Goal: Transaction & Acquisition: Book appointment/travel/reservation

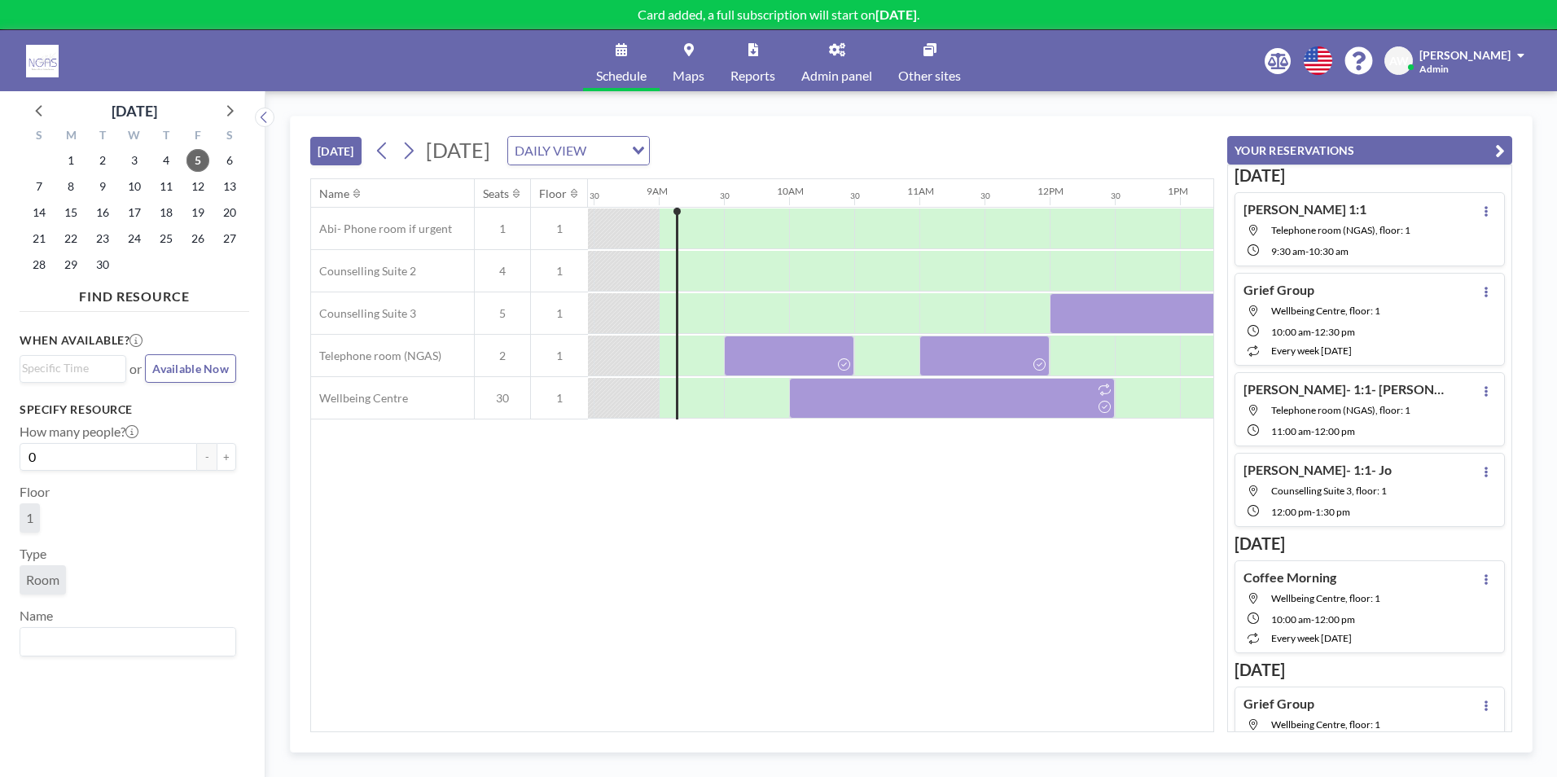
scroll to position [0, 1107]
click at [160, 196] on span "11" at bounding box center [166, 186] width 23 height 23
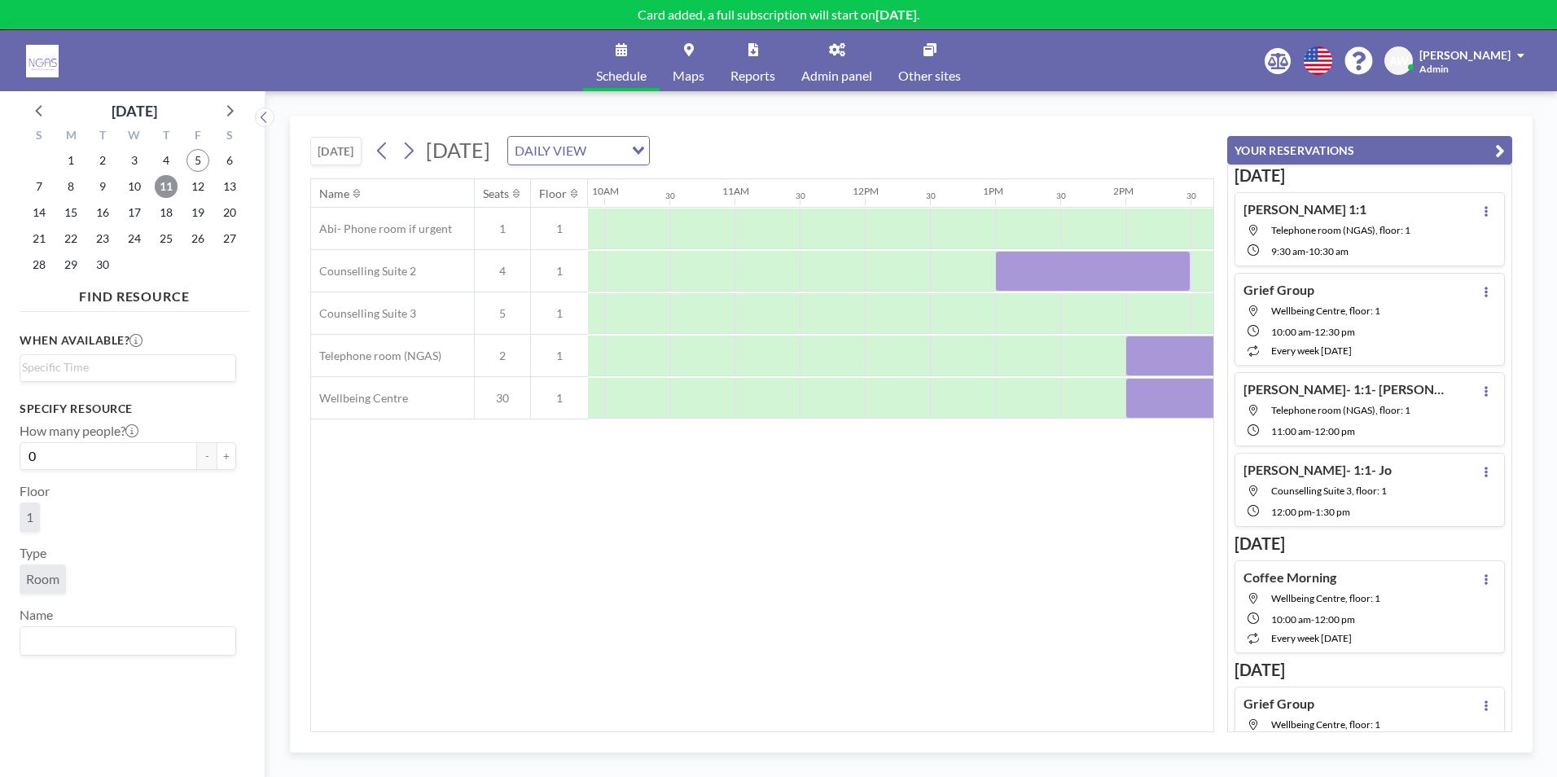
scroll to position [0, 1138]
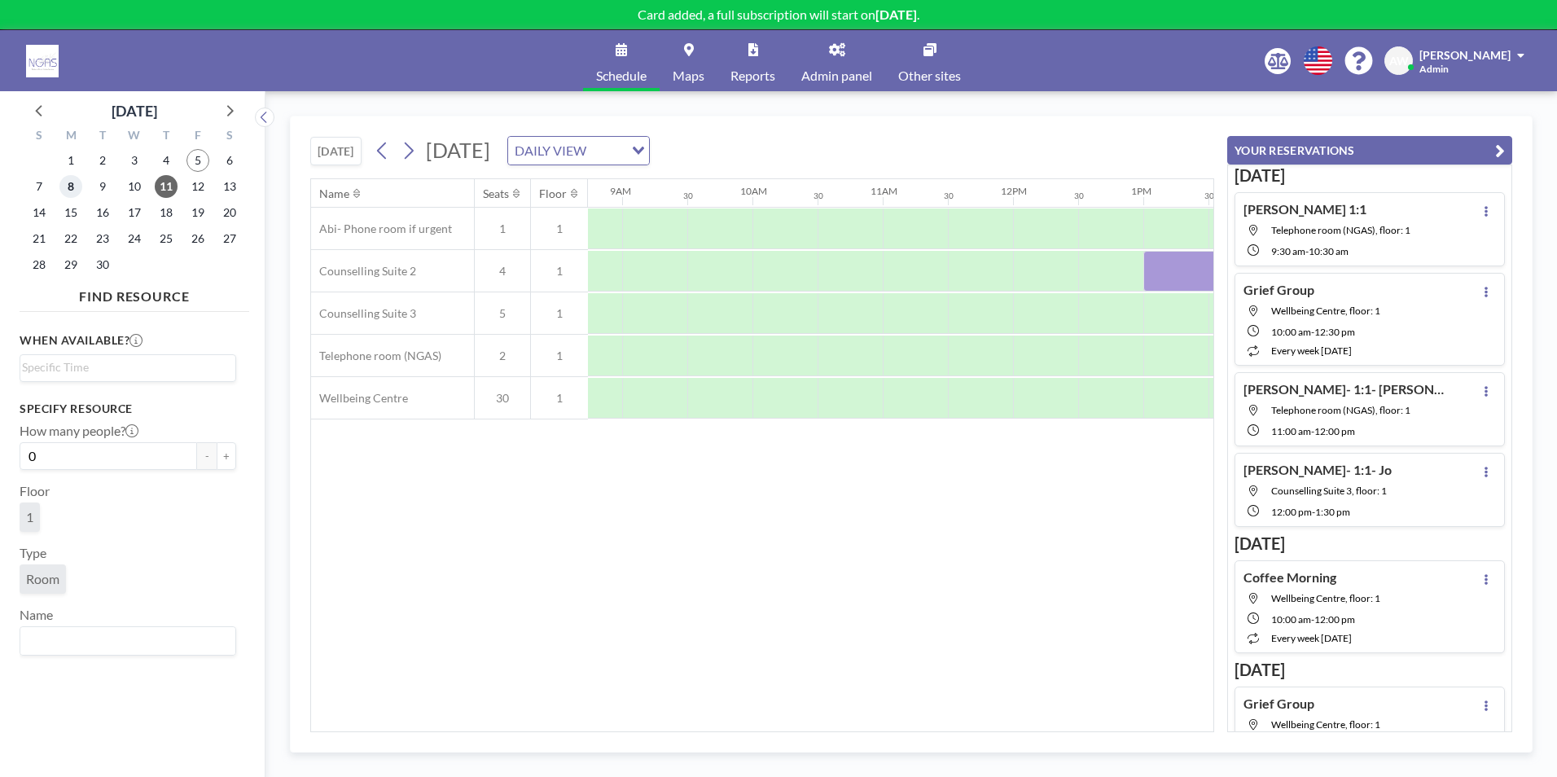
click at [66, 181] on span "8" at bounding box center [70, 186] width 23 height 23
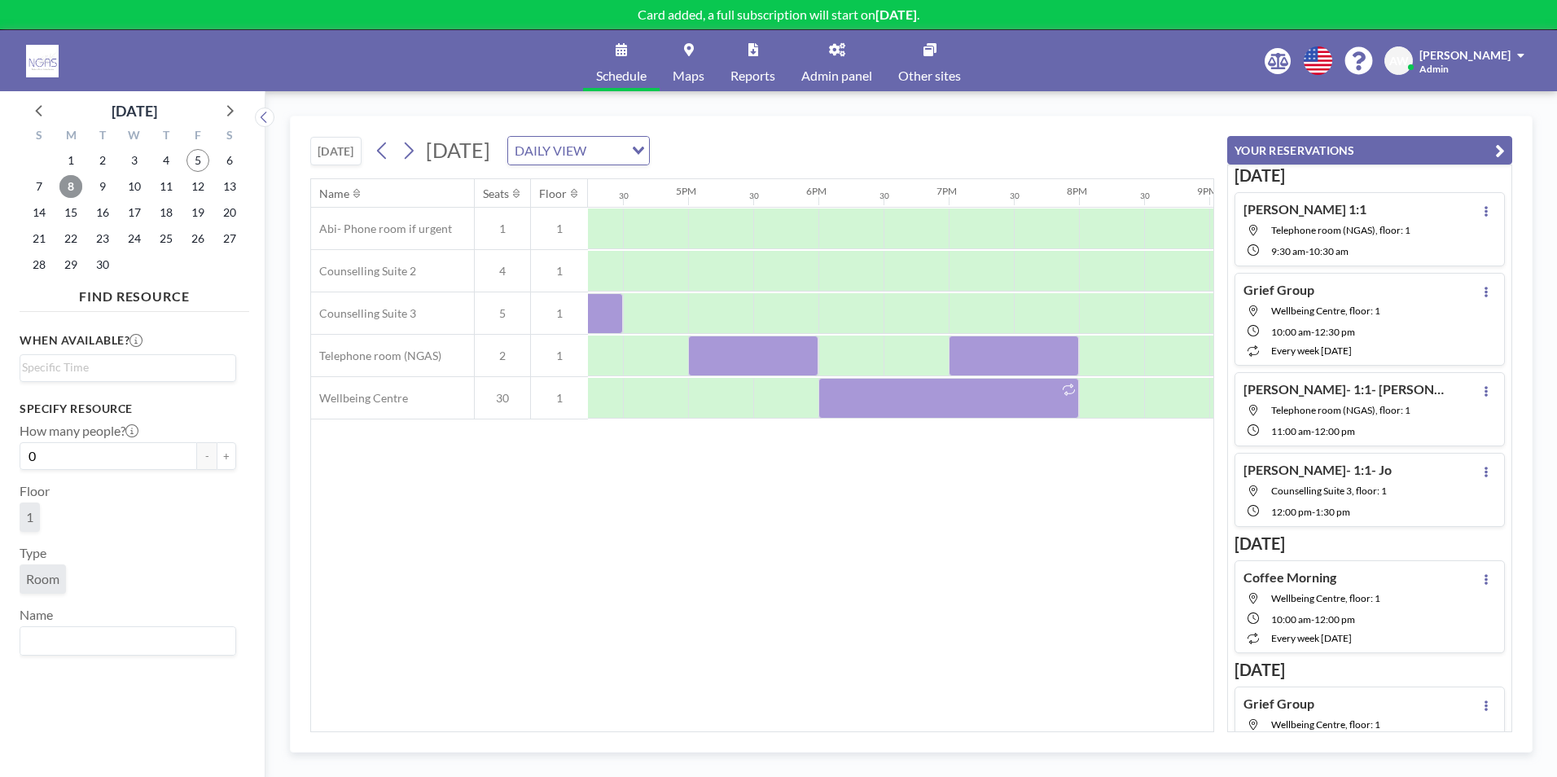
scroll to position [0, 2124]
click at [107, 179] on span "9" at bounding box center [102, 186] width 23 height 23
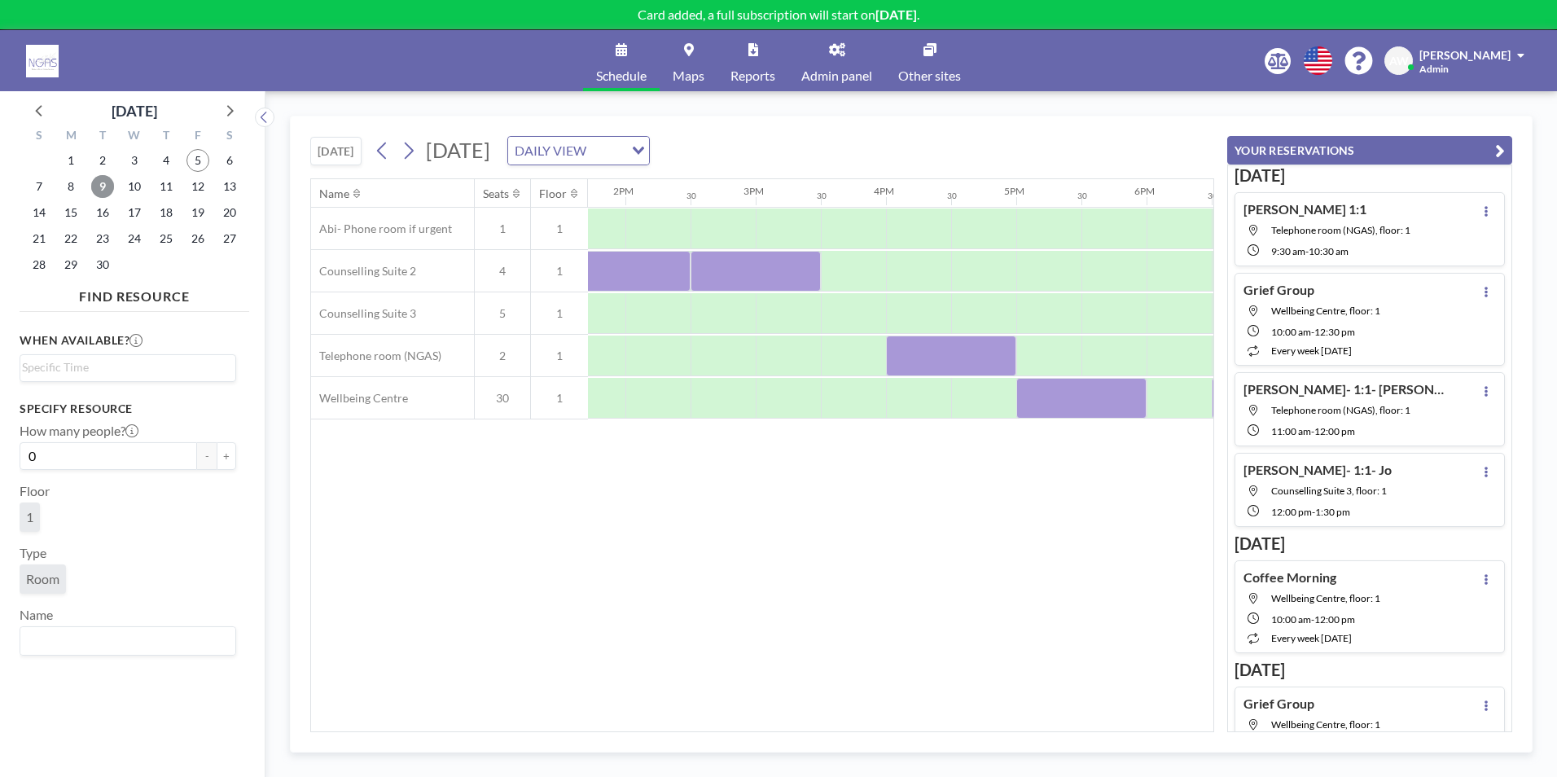
scroll to position [0, 1802]
click at [130, 193] on span "10" at bounding box center [134, 186] width 23 height 23
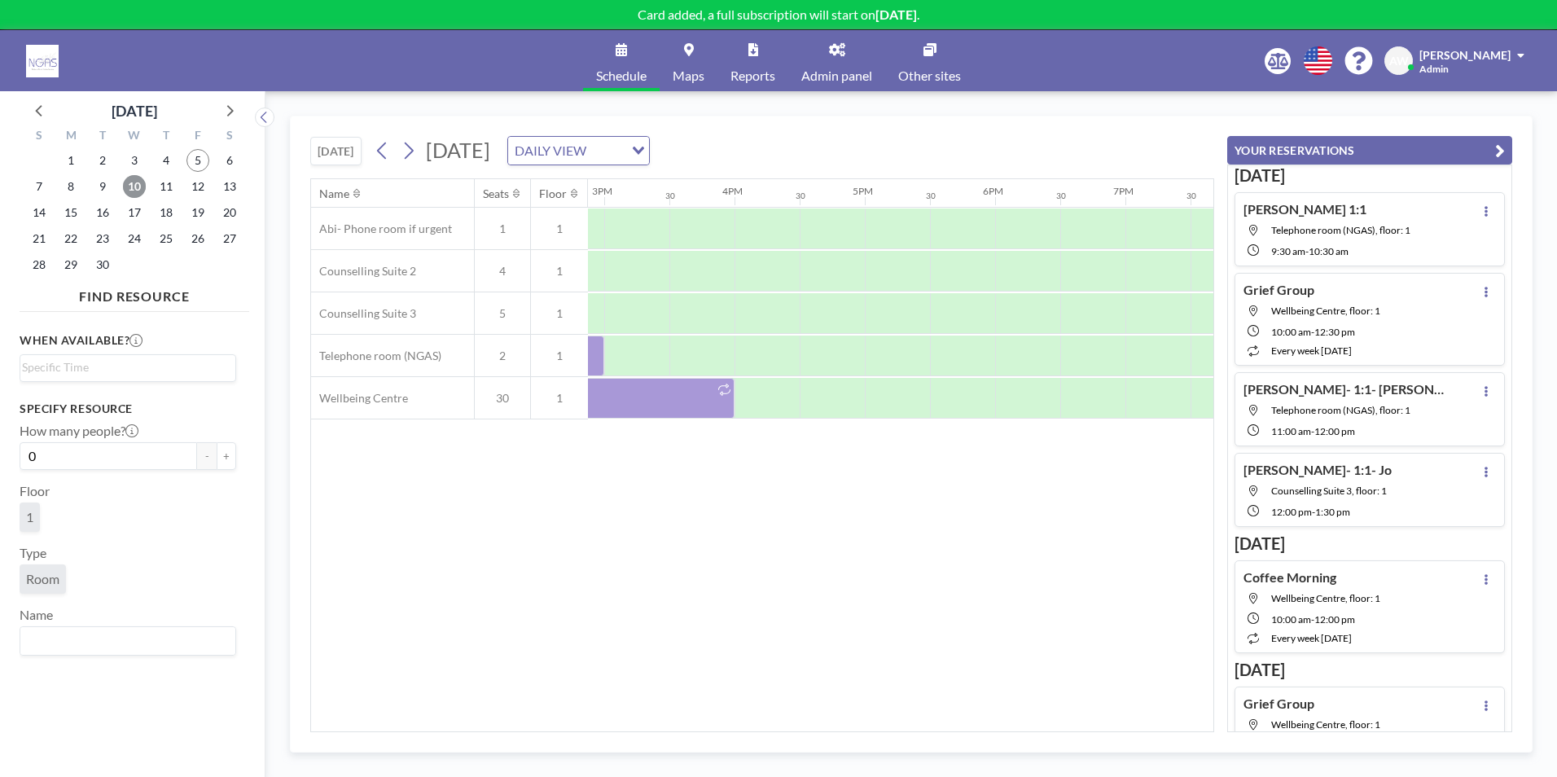
scroll to position [0, 1944]
click at [171, 186] on span "11" at bounding box center [166, 186] width 23 height 23
click at [66, 208] on span "15" at bounding box center [70, 212] width 23 height 23
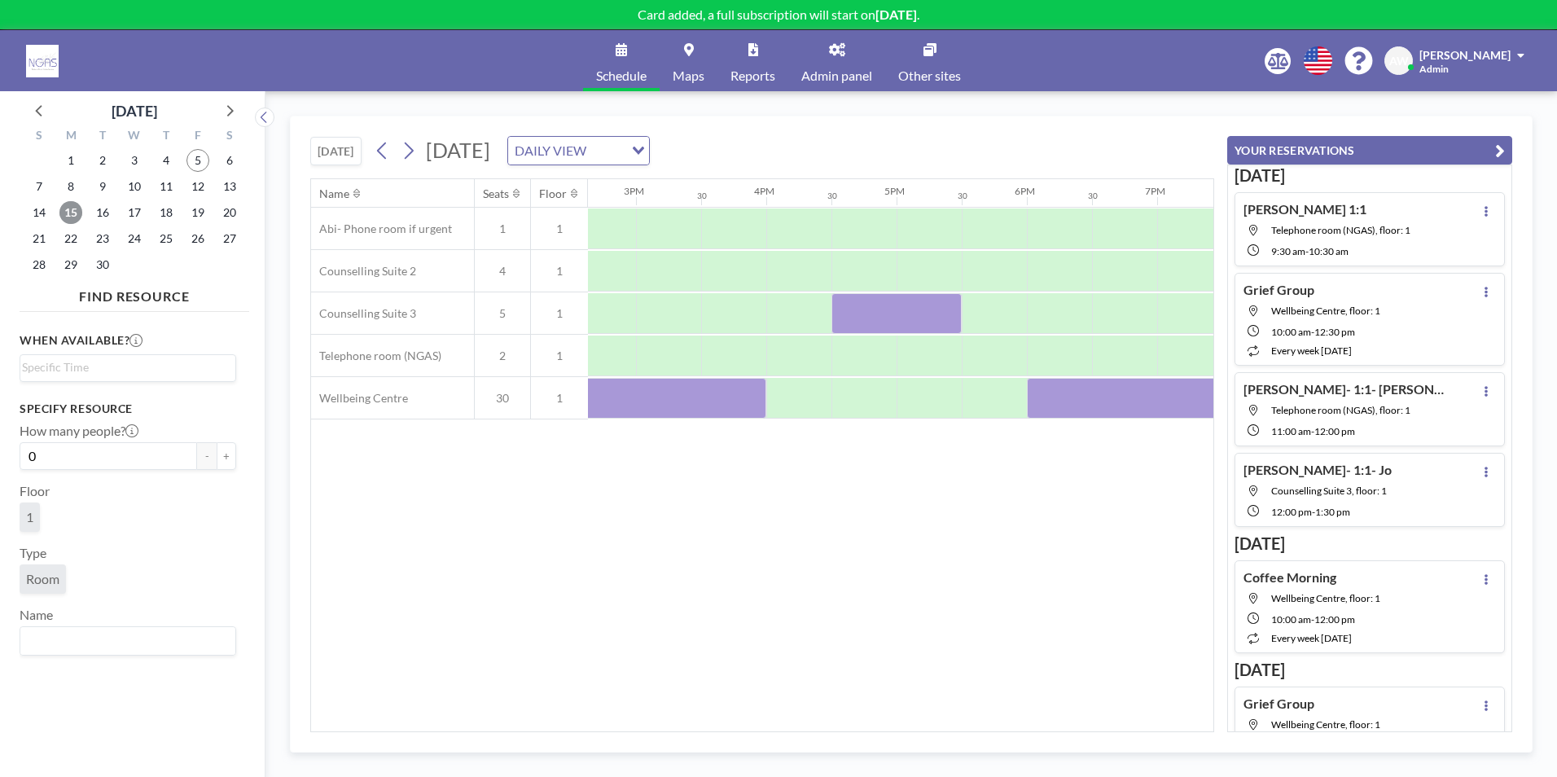
scroll to position [0, 1919]
click at [103, 208] on span "16" at bounding box center [102, 212] width 23 height 23
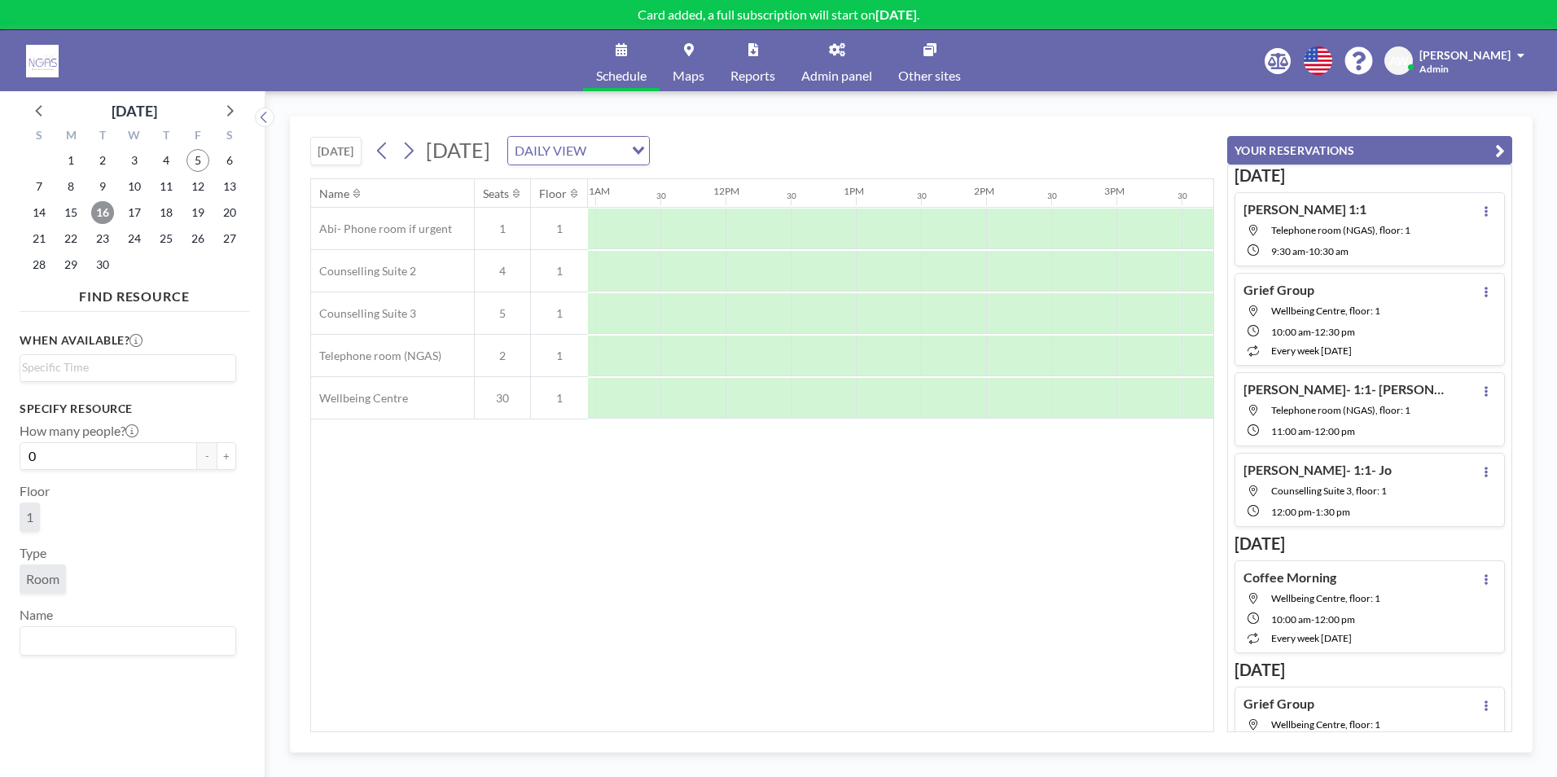
scroll to position [0, 1385]
click at [165, 213] on span "18" at bounding box center [166, 212] width 23 height 23
click at [206, 208] on span "19" at bounding box center [197, 212] width 23 height 23
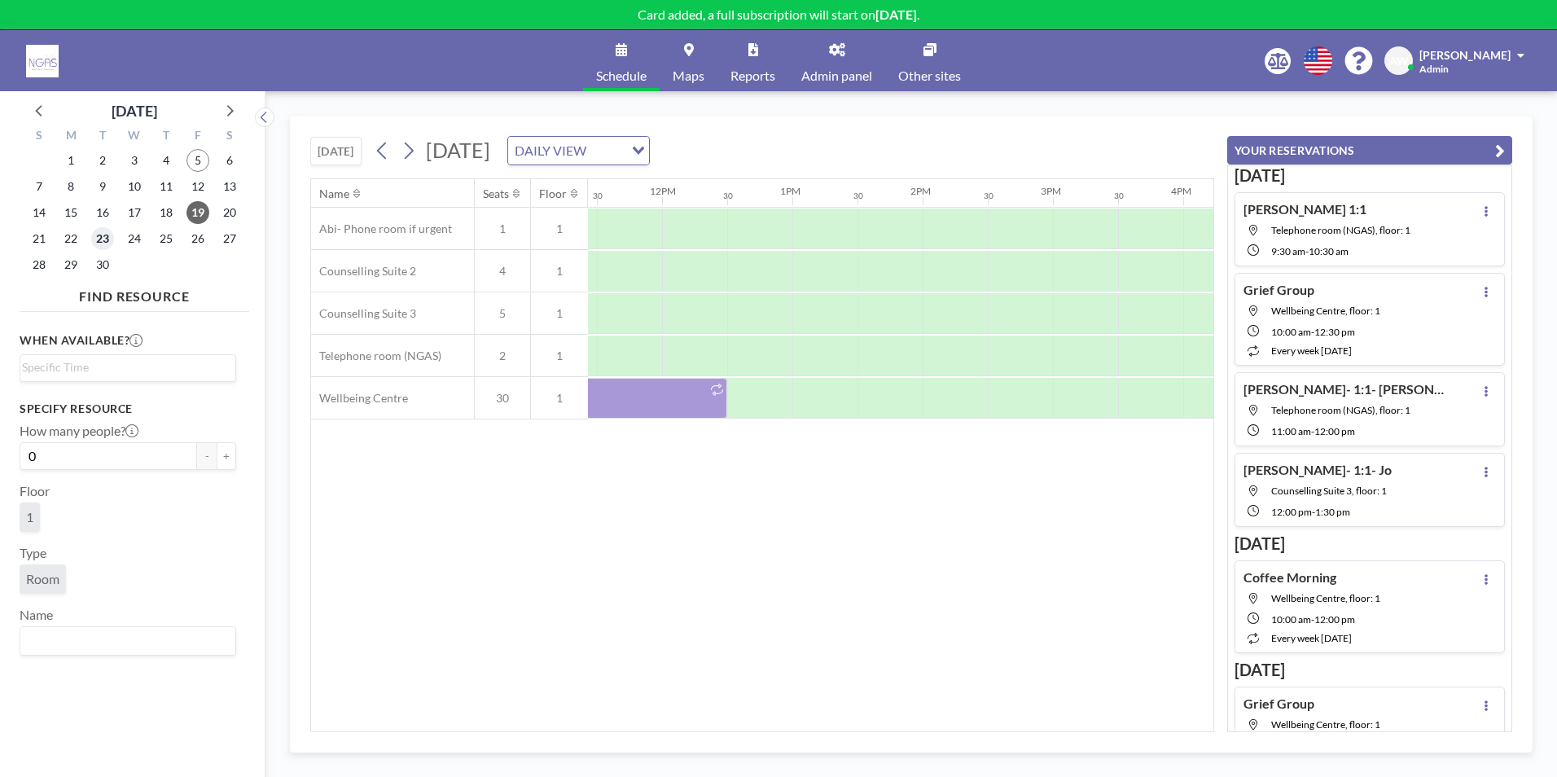
click at [113, 242] on span "23" at bounding box center [102, 238] width 23 height 23
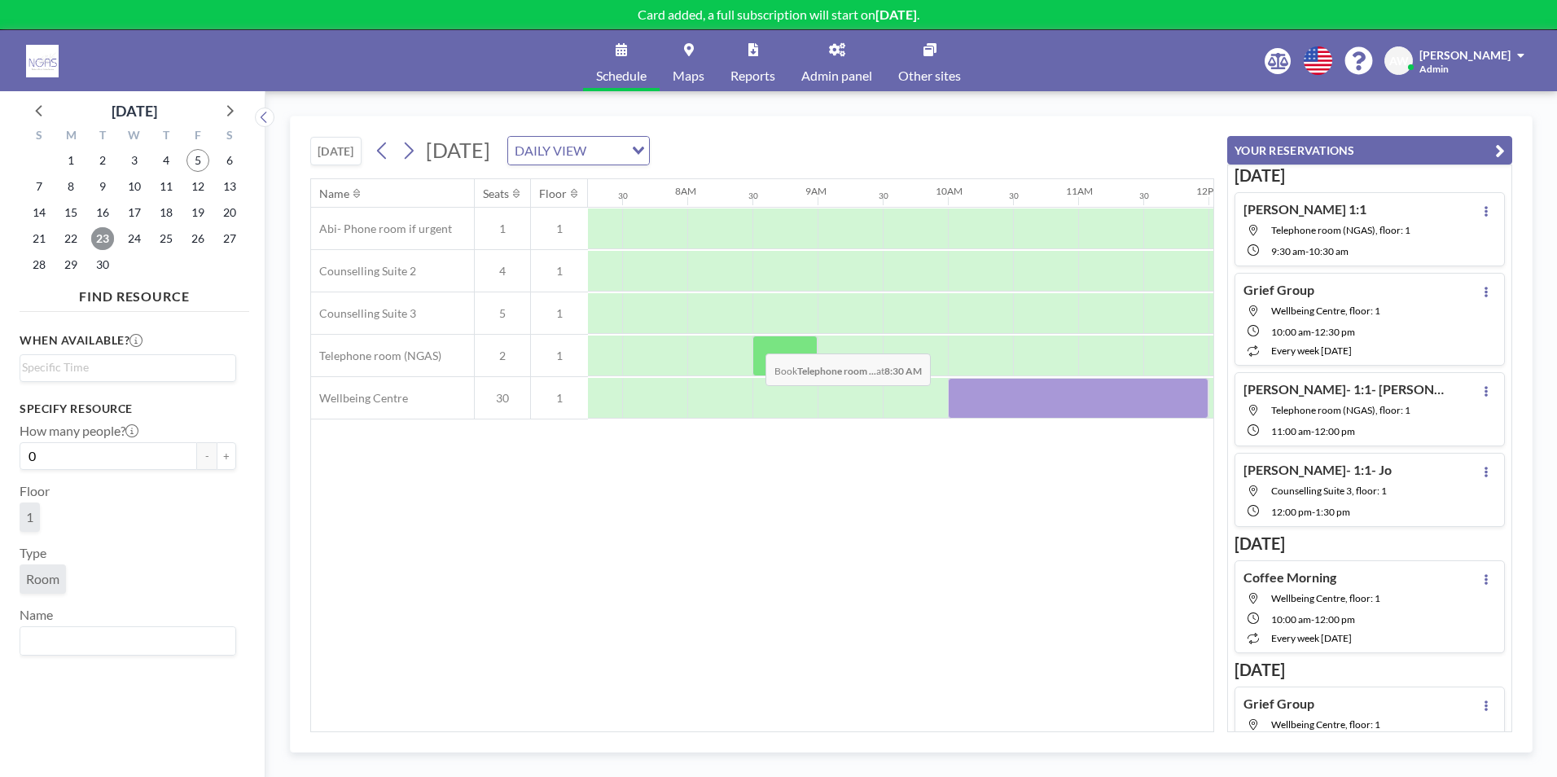
scroll to position [0, 977]
click at [732, 721] on div "Name Seats Floor 12AM 30 1AM 30 2AM 30 3AM 30 4AM 30 5AM 30 6AM 30 7AM 30 8AM 3…" at bounding box center [762, 455] width 902 height 552
drag, startPoint x: 730, startPoint y: 738, endPoint x: 775, endPoint y: 744, distance: 45.9
click at [775, 744] on div "[DATE] [DATE] DAILY VIEW Loading... Name Seats Floor 12AM 30 1AM 30 2AM 30 3AM …" at bounding box center [911, 434] width 1242 height 637
click at [138, 238] on span "24" at bounding box center [134, 238] width 23 height 23
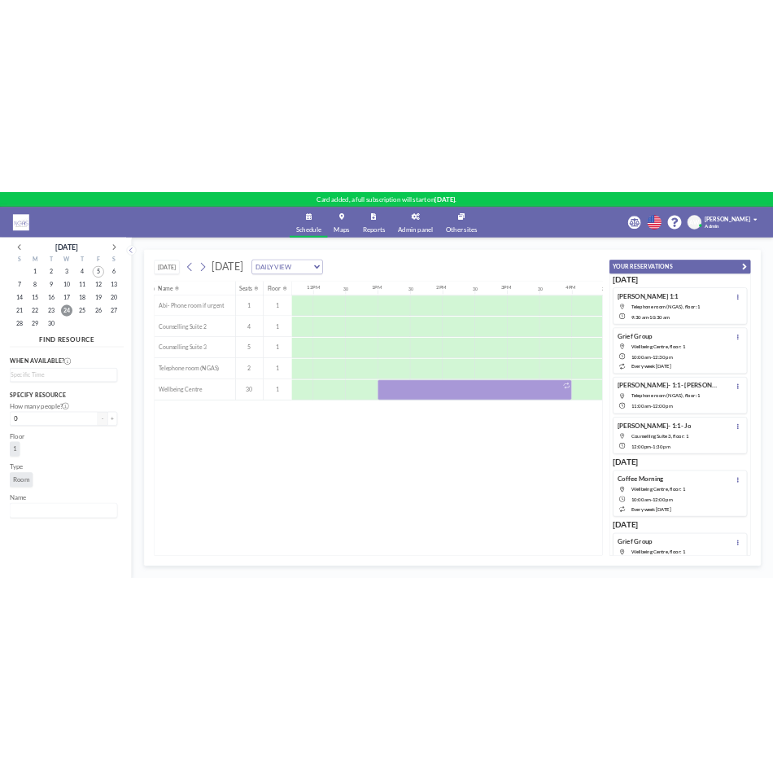
scroll to position [0, 1202]
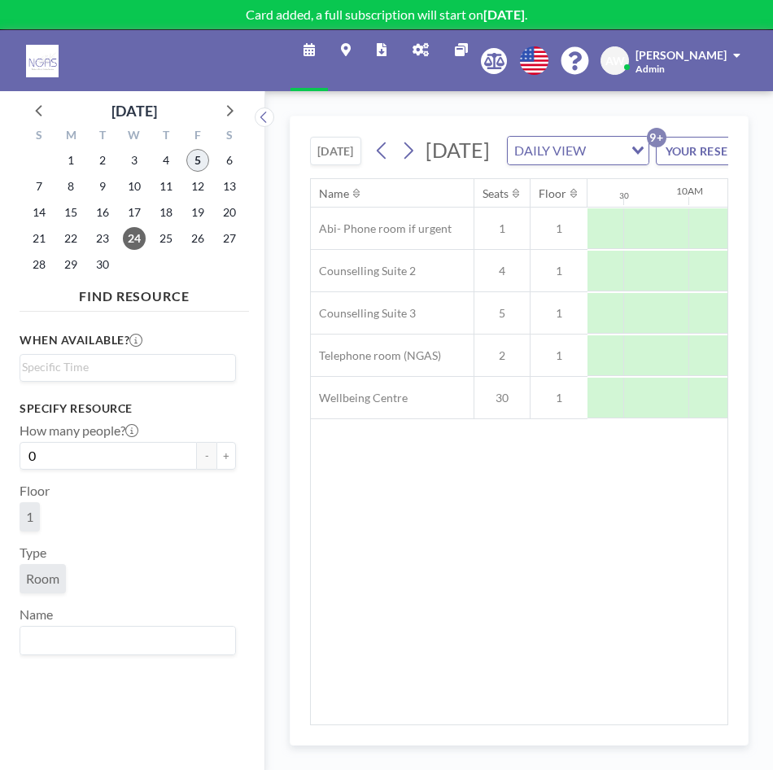
click at [202, 159] on span "5" at bounding box center [197, 160] width 23 height 23
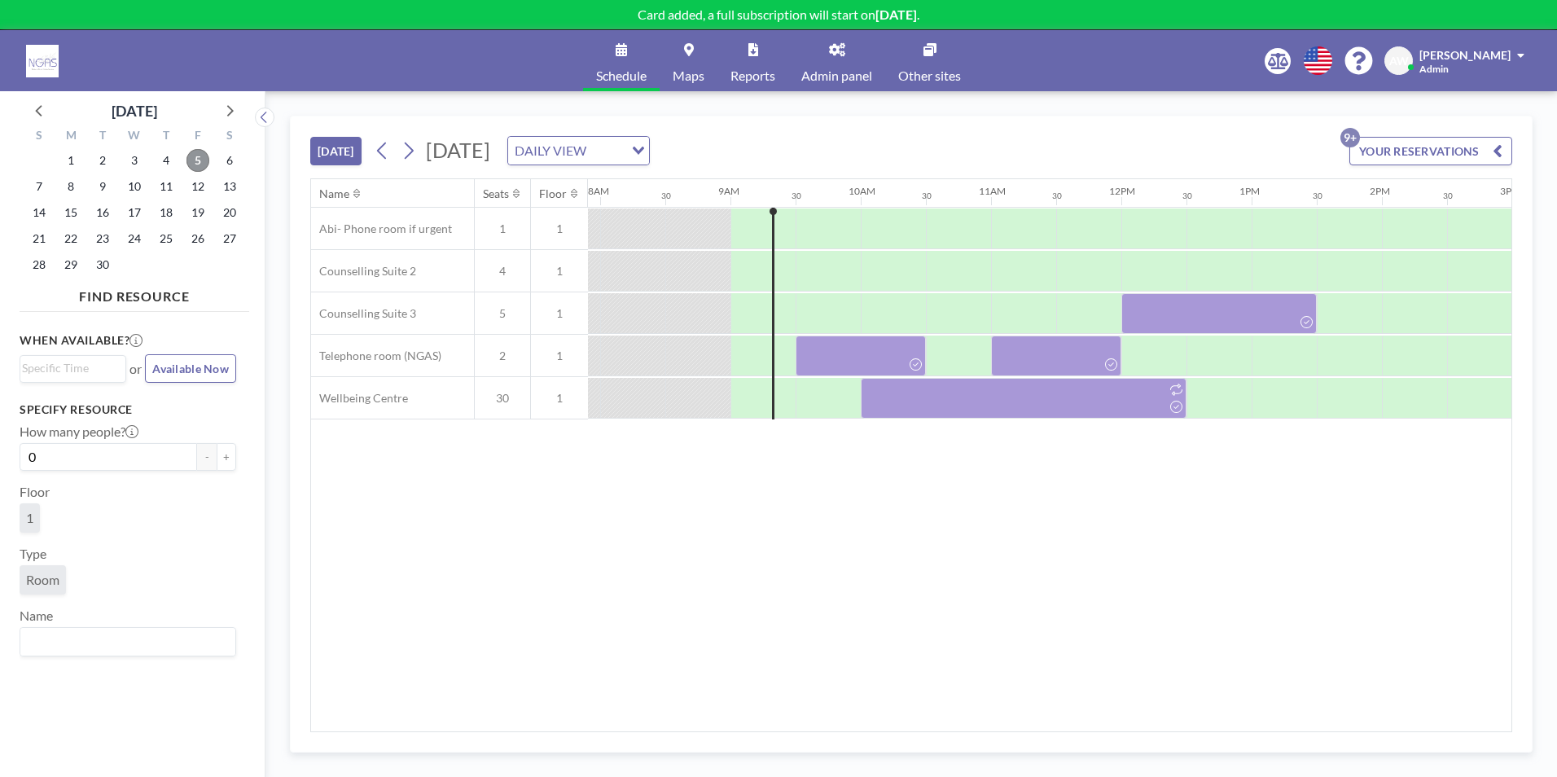
scroll to position [0, 1107]
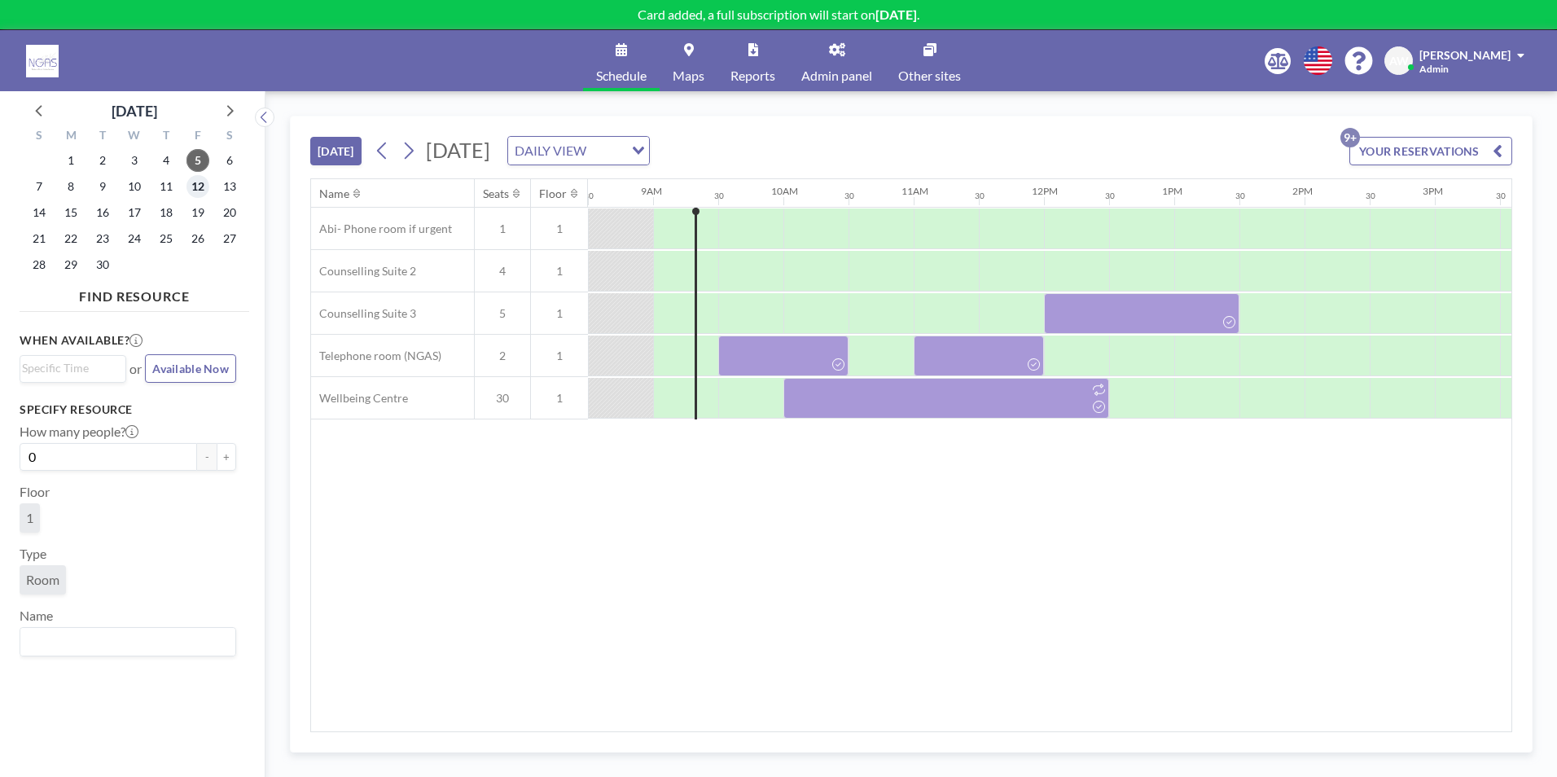
click at [191, 187] on span "12" at bounding box center [197, 186] width 23 height 23
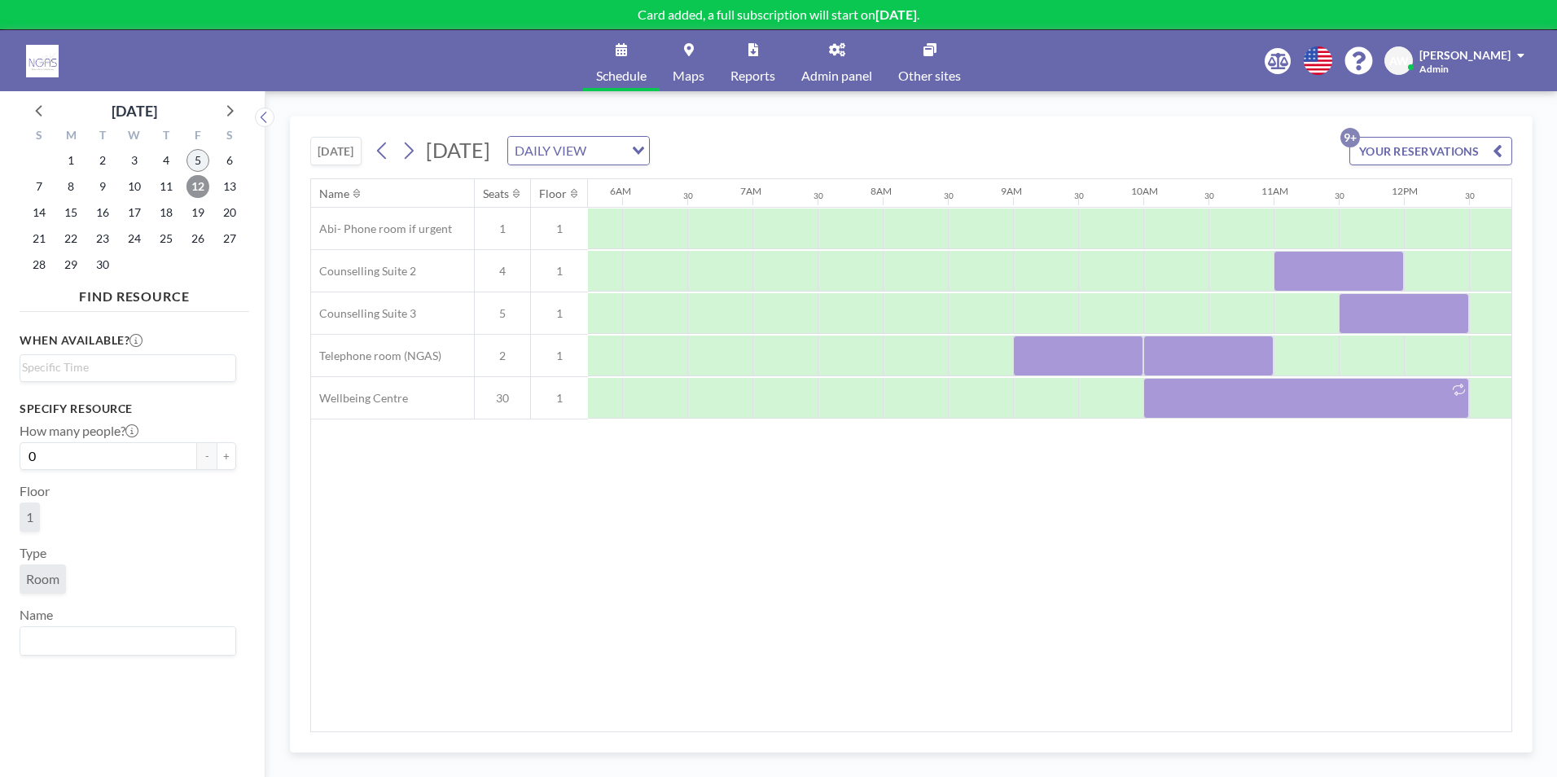
scroll to position [0, 977]
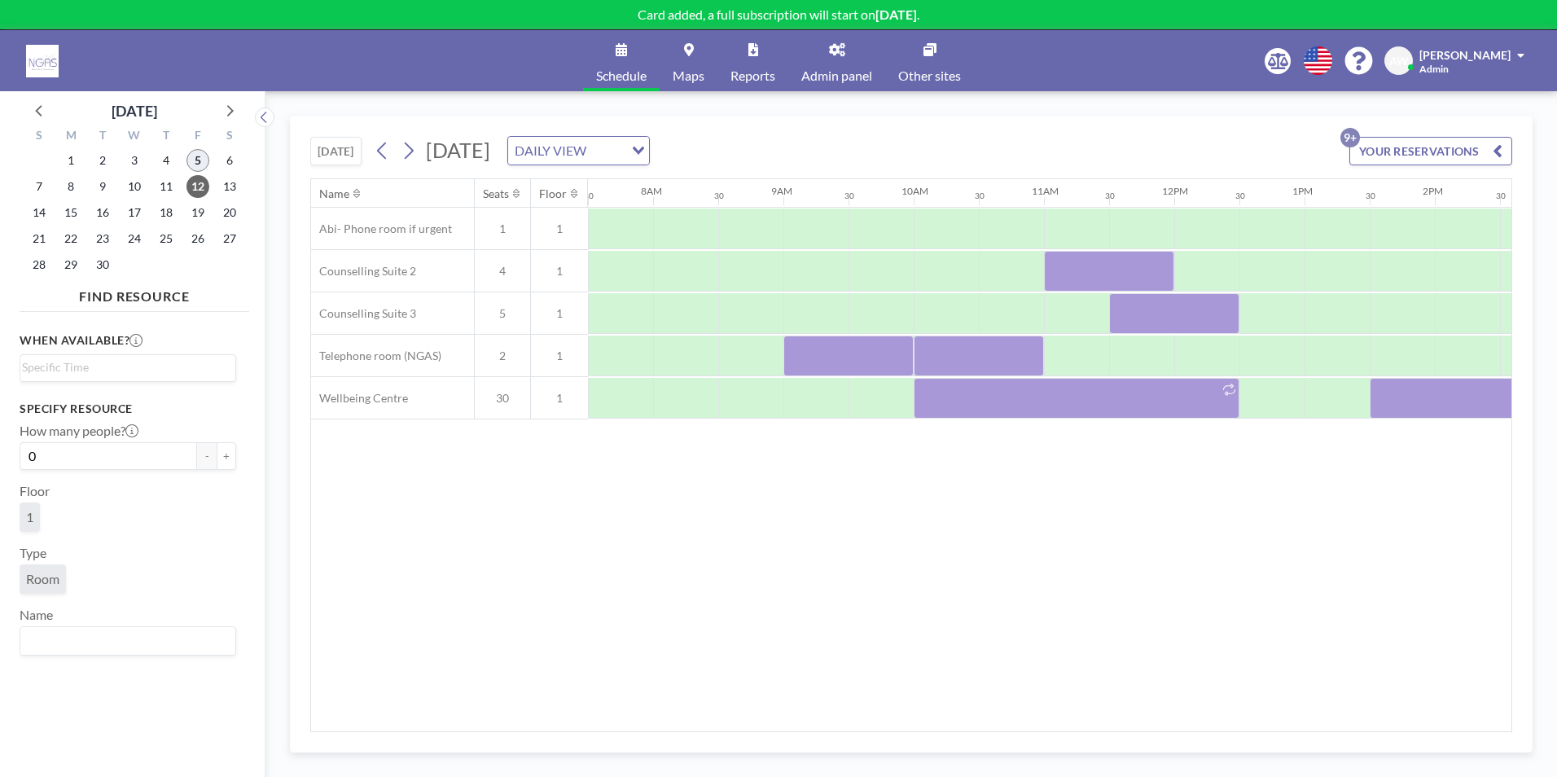
click at [191, 156] on span "5" at bounding box center [197, 160] width 23 height 23
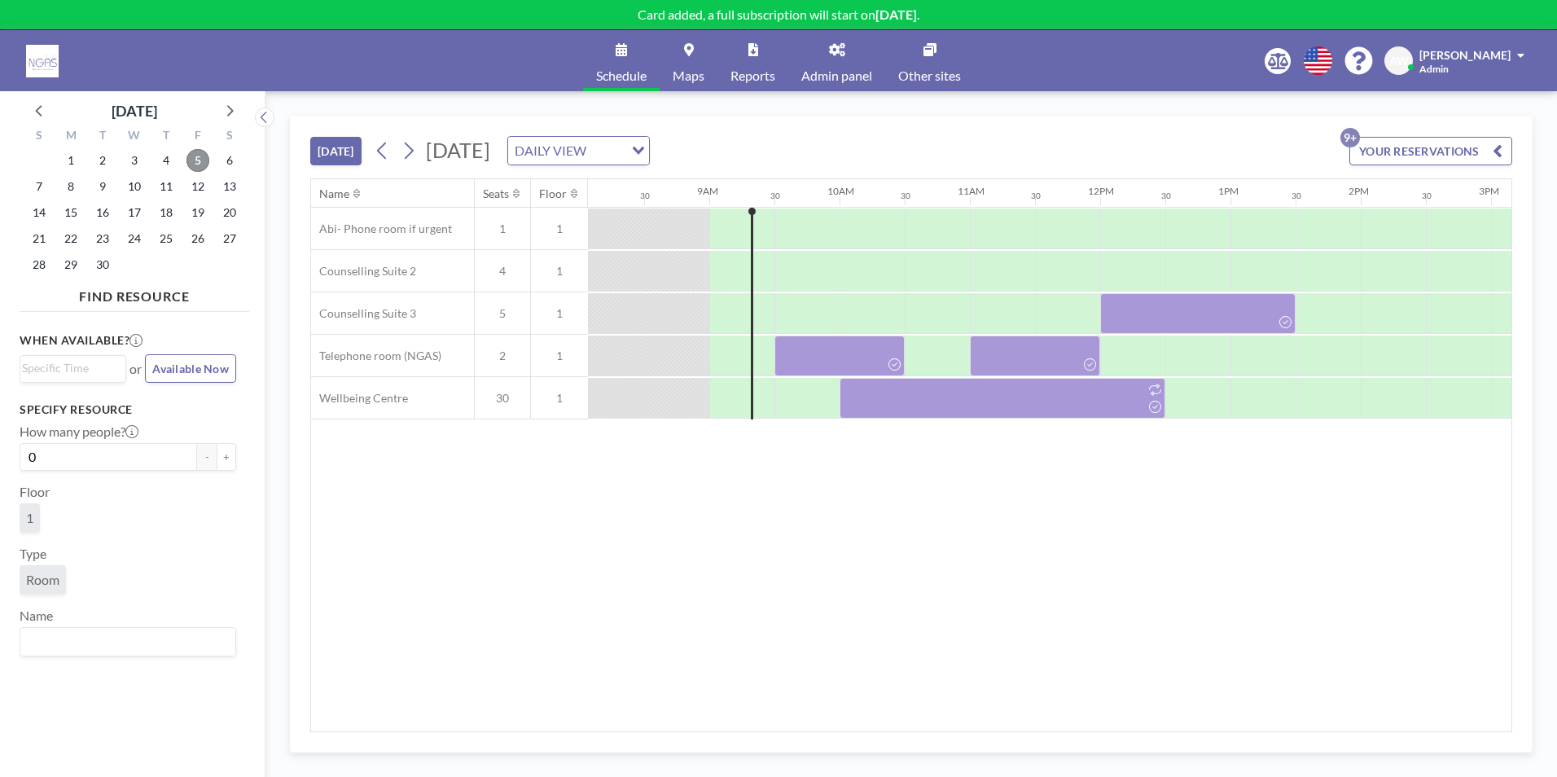
scroll to position [0, 1107]
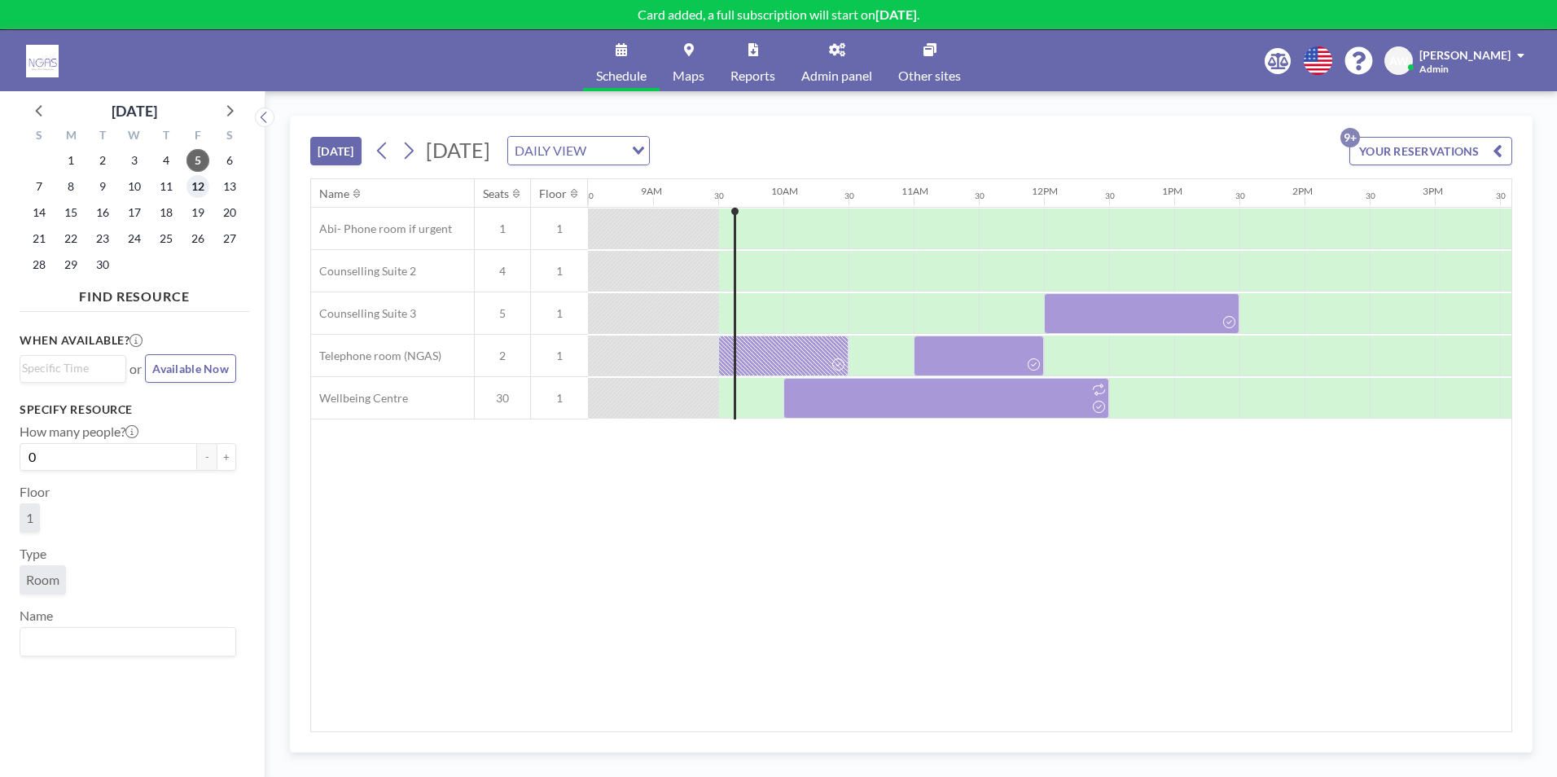
click at [204, 181] on span "12" at bounding box center [197, 186] width 23 height 23
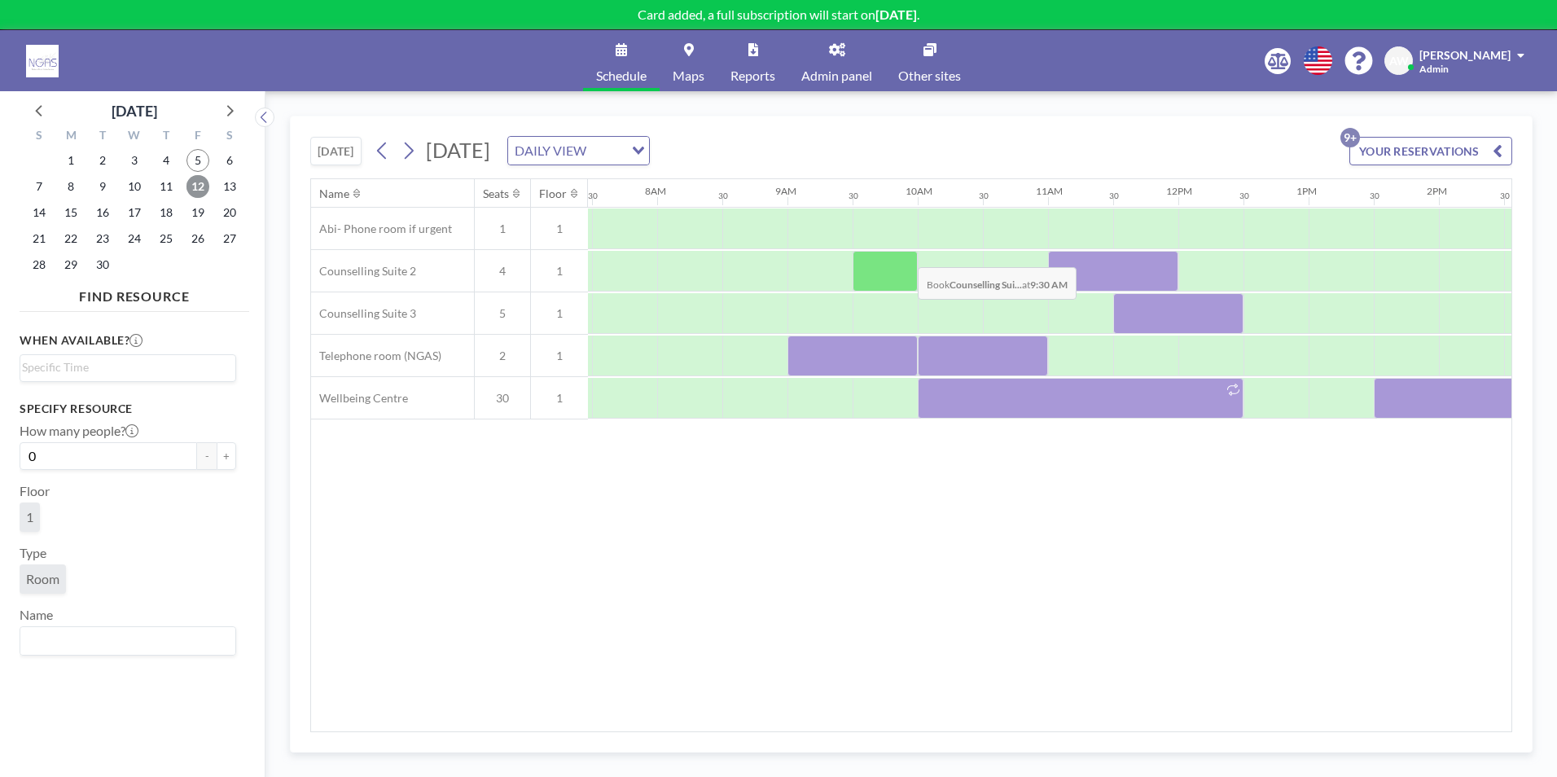
scroll to position [0, 977]
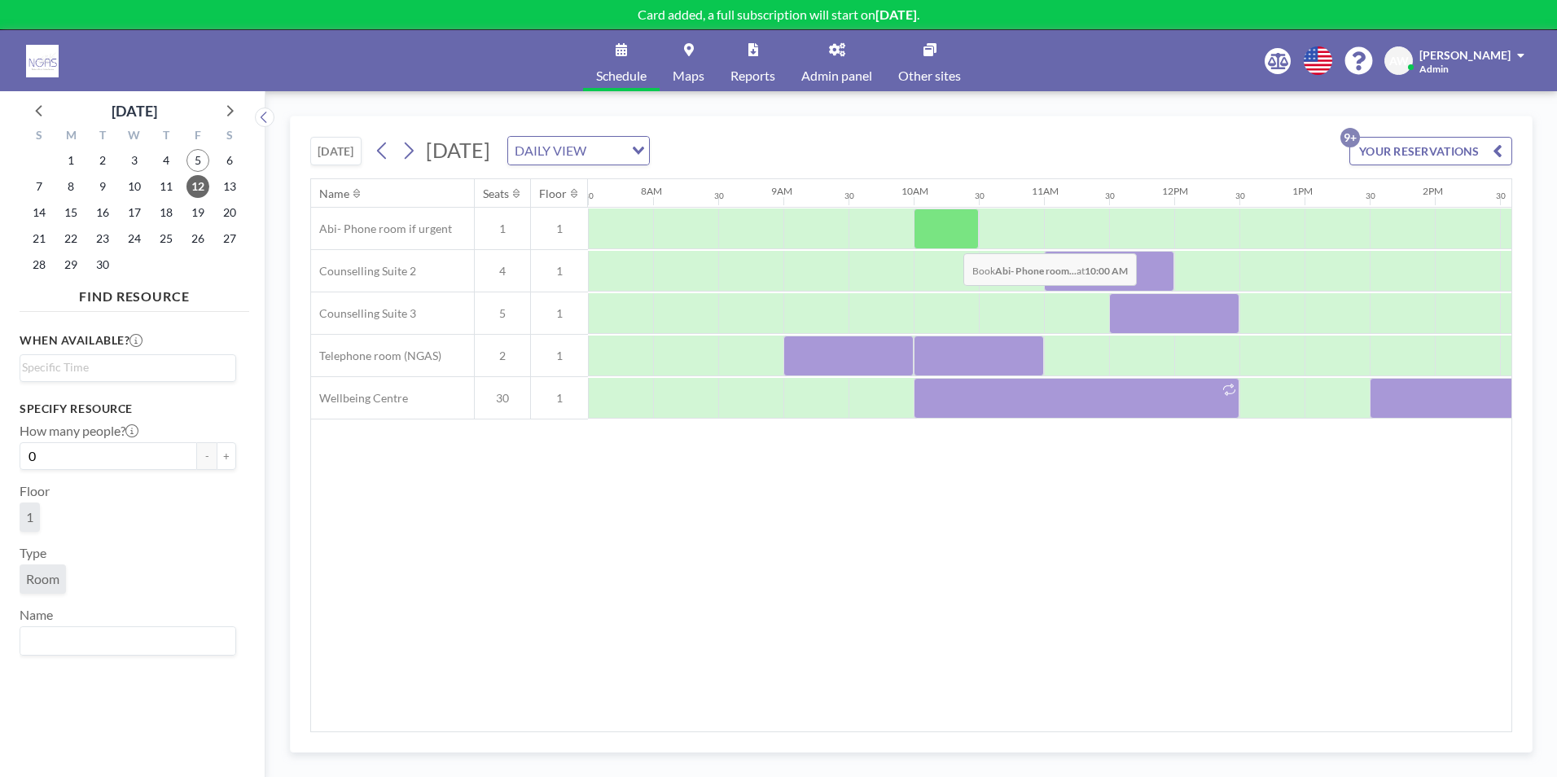
click at [950, 241] on div at bounding box center [946, 228] width 65 height 41
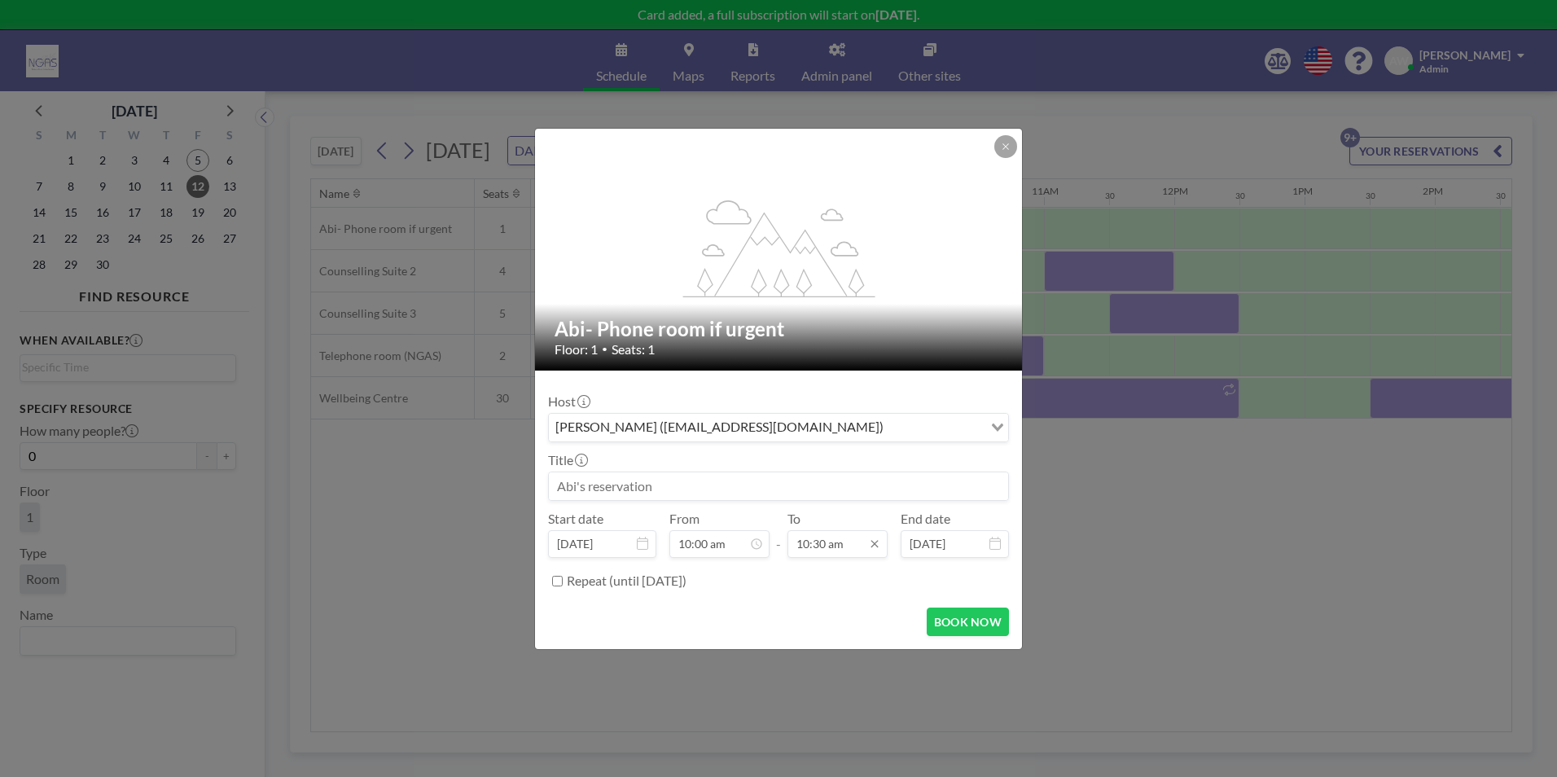
scroll to position [0, 0]
click at [841, 541] on input "10:30 am" at bounding box center [837, 544] width 100 height 28
click at [782, 395] on div "11:00 am" at bounding box center [799, 389] width 191 height 29
type input "11:00 am"
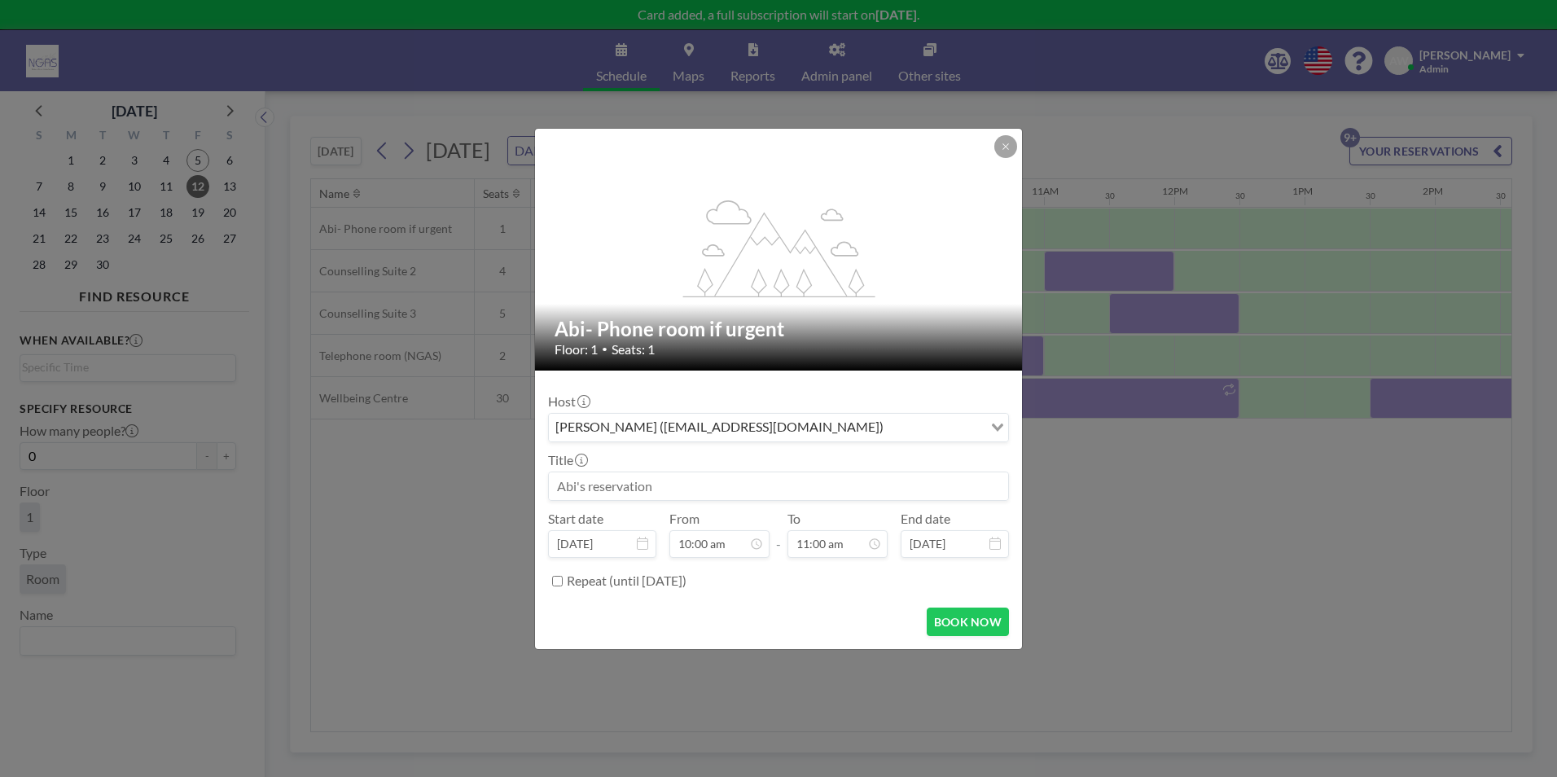
click at [694, 475] on input at bounding box center [778, 486] width 459 height 28
type input "[PERSON_NAME]- Over phone"
click at [991, 623] on button "BOOK NOW" at bounding box center [968, 621] width 82 height 28
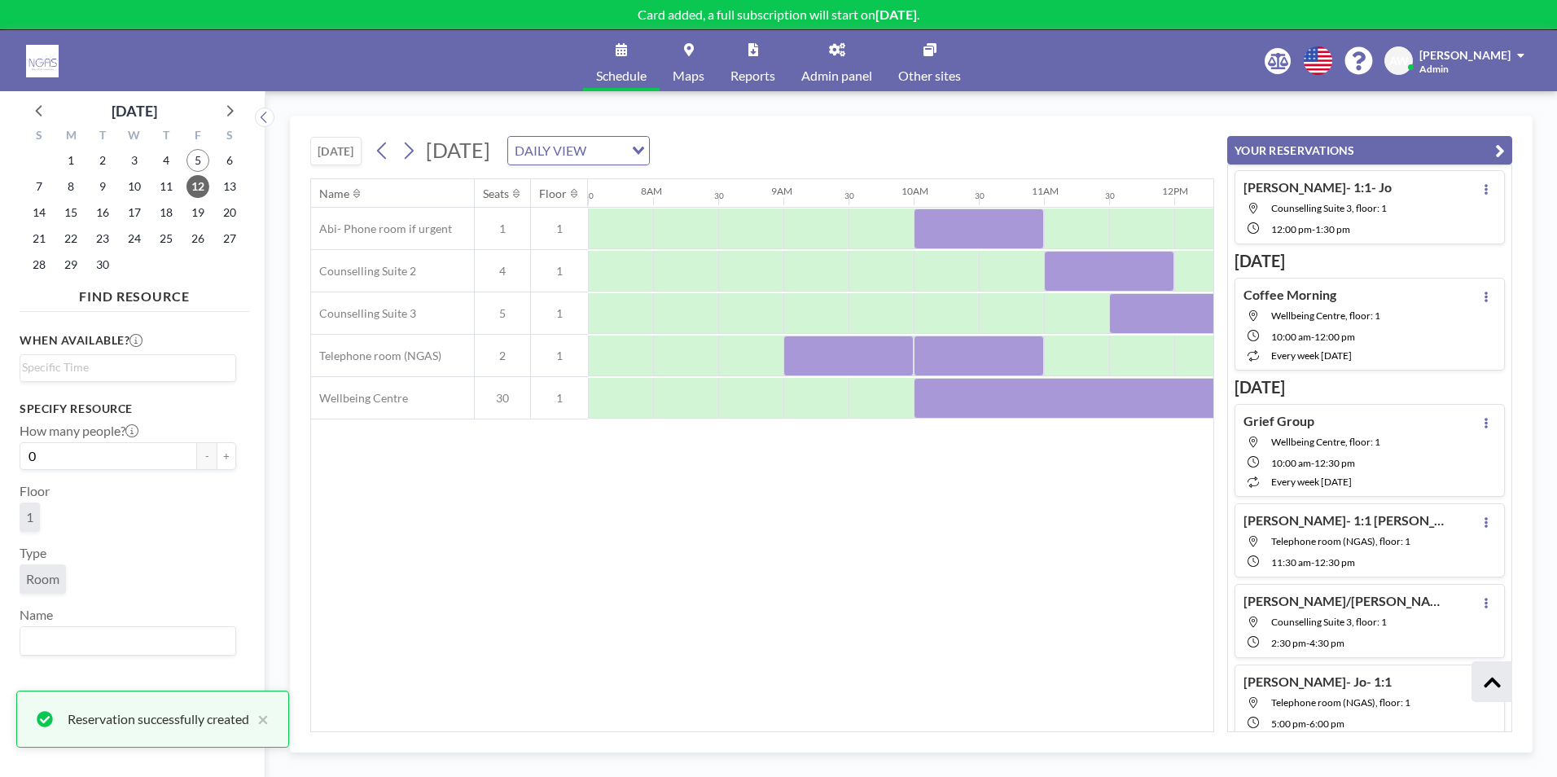
scroll to position [530, 0]
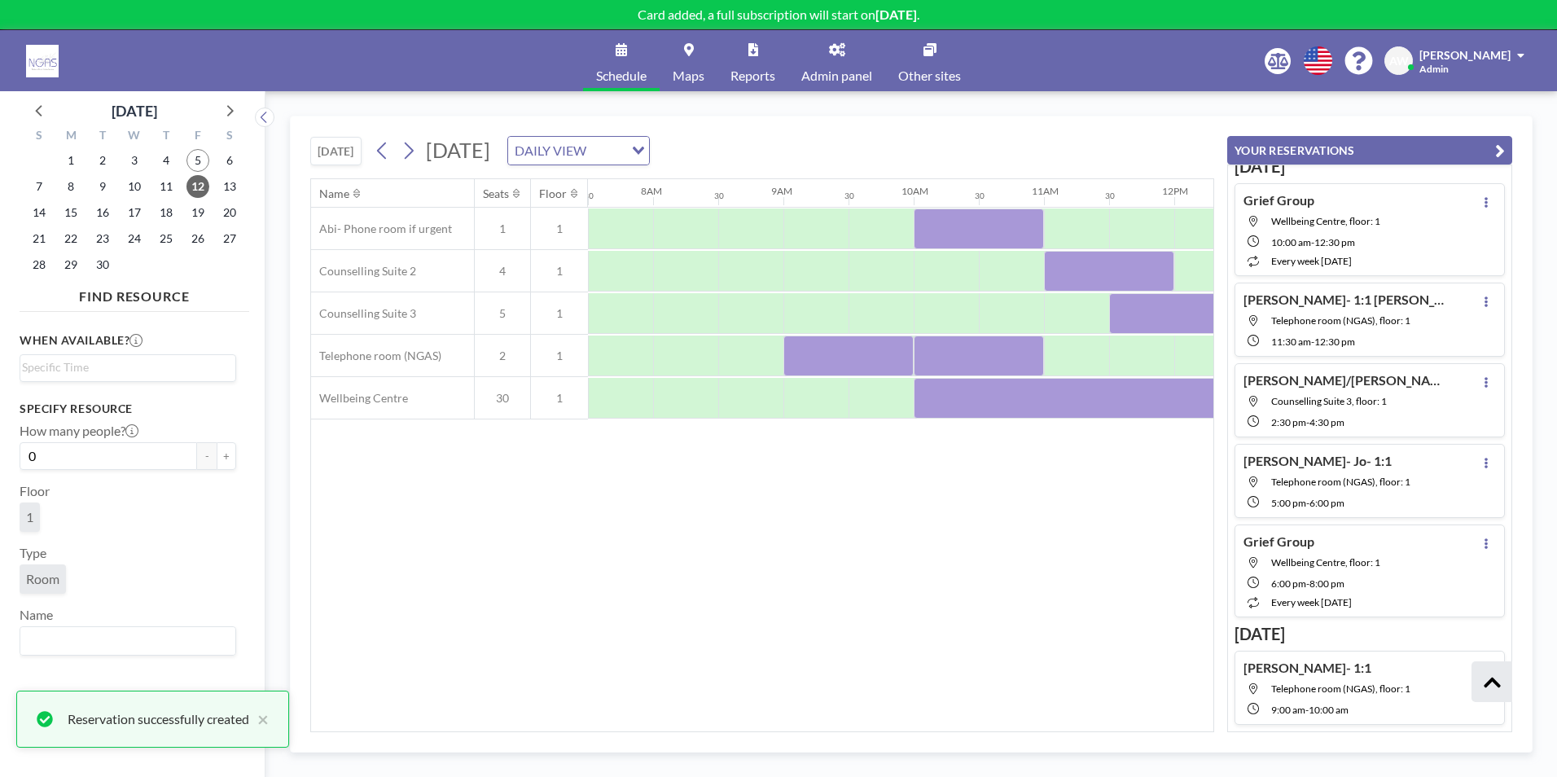
click at [1495, 148] on icon "button" at bounding box center [1500, 151] width 10 height 20
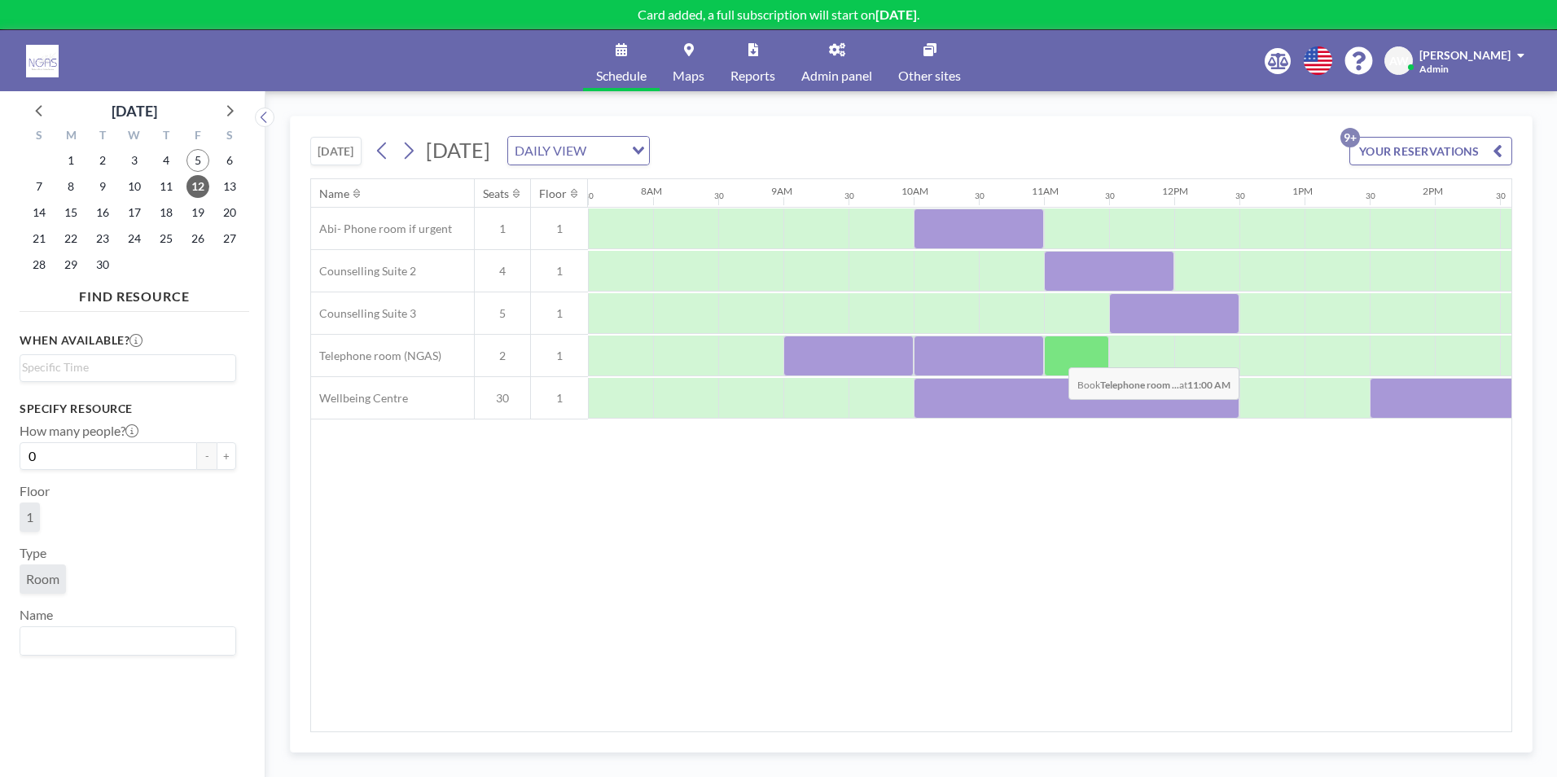
click at [1055, 355] on div at bounding box center [1076, 355] width 65 height 41
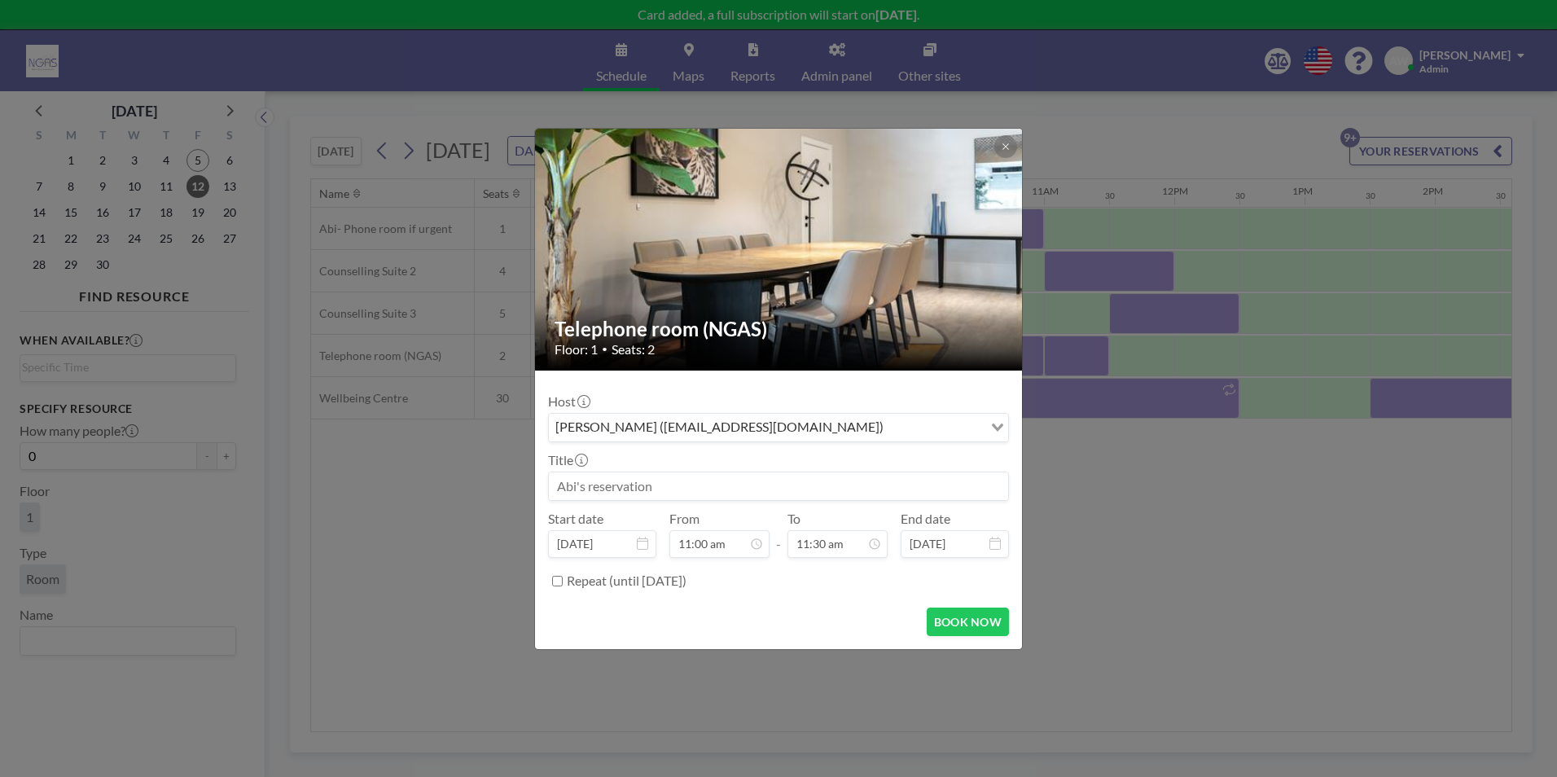
click at [731, 495] on input at bounding box center [778, 486] width 459 height 28
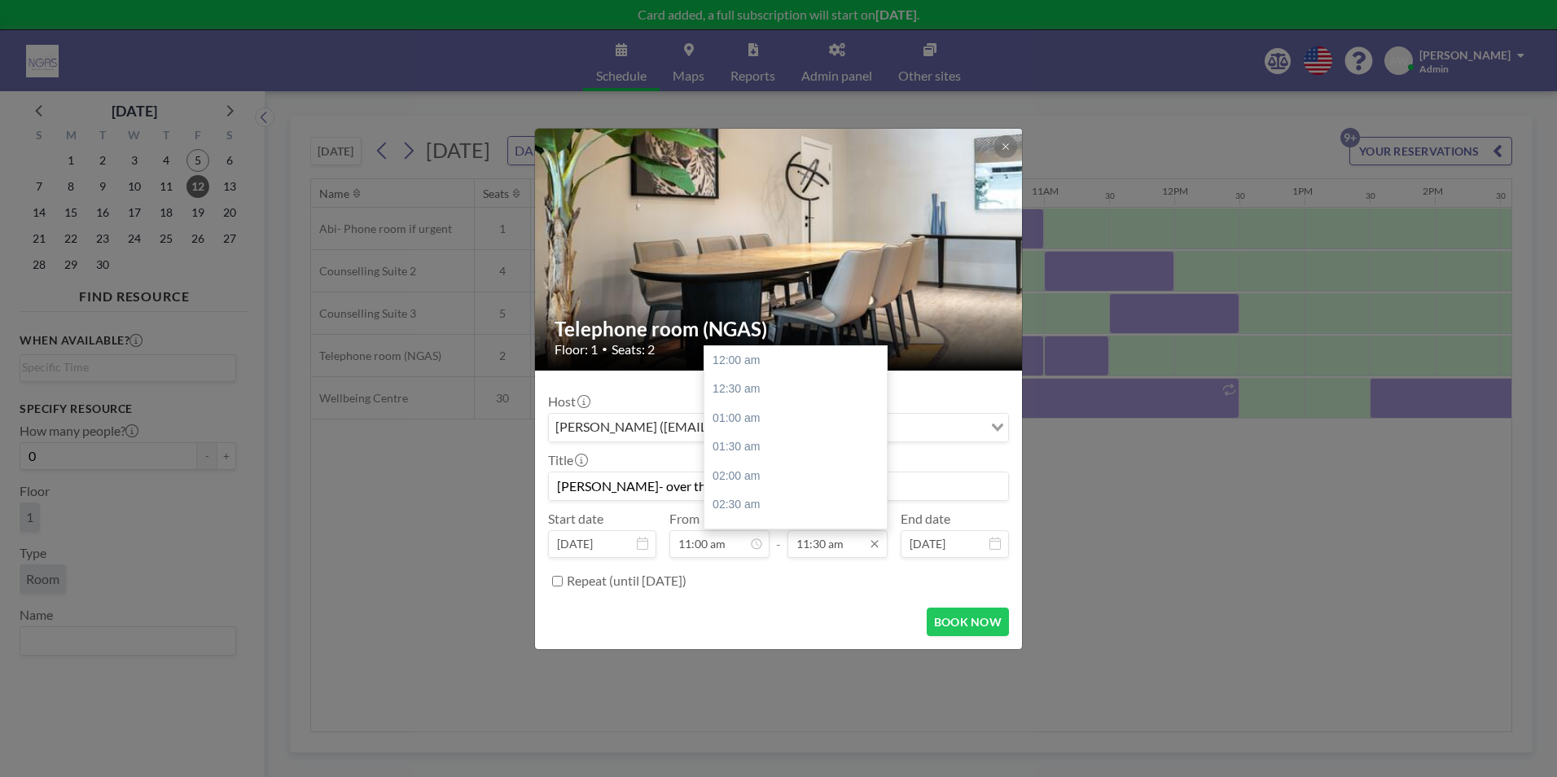
scroll to position [667, 0]
type input "[PERSON_NAME]- over the phone"
click at [790, 393] on div "12:00 pm" at bounding box center [799, 389] width 191 height 29
type input "12:00 pm"
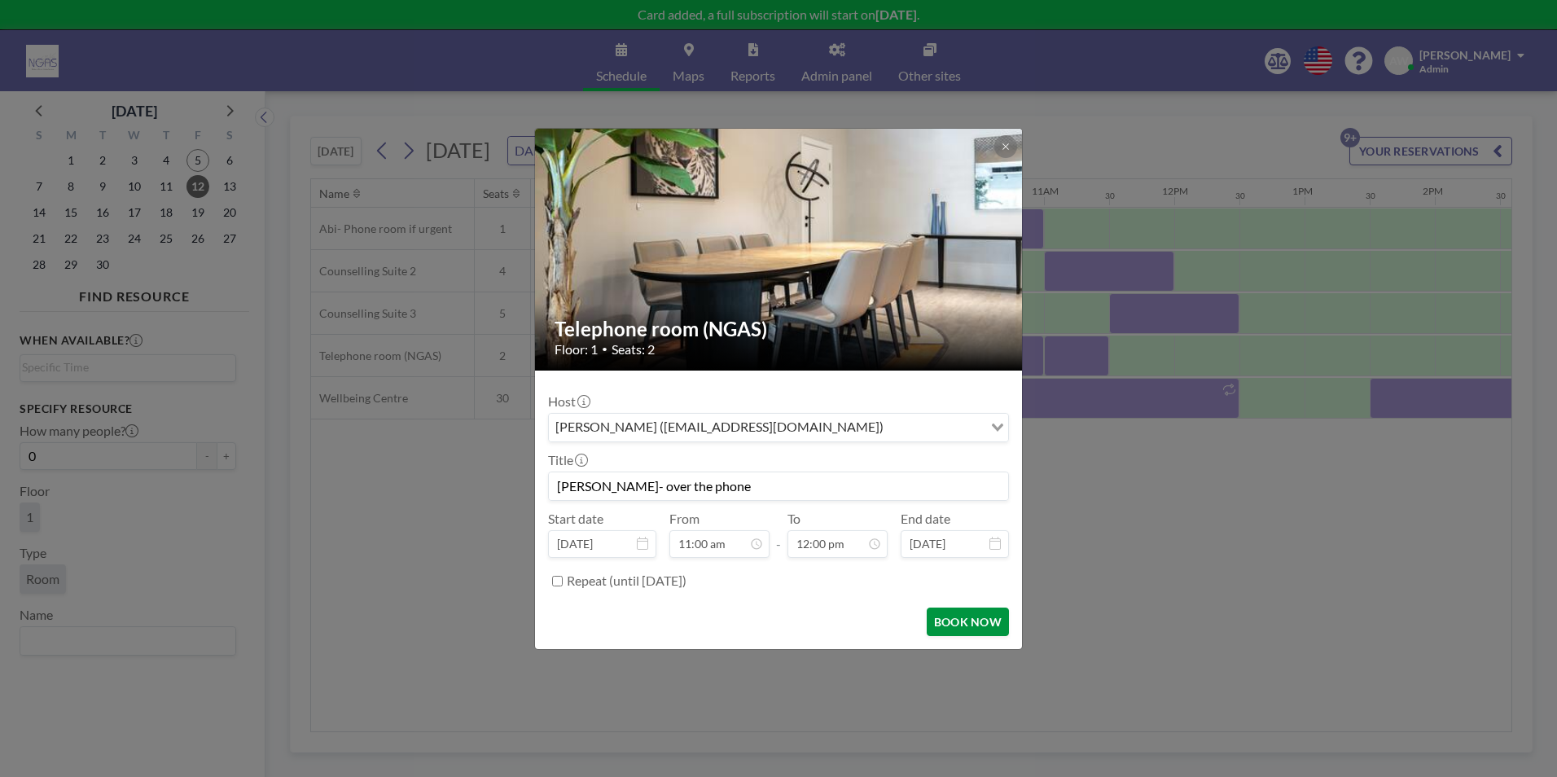
click at [957, 628] on button "BOOK NOW" at bounding box center [968, 621] width 82 height 28
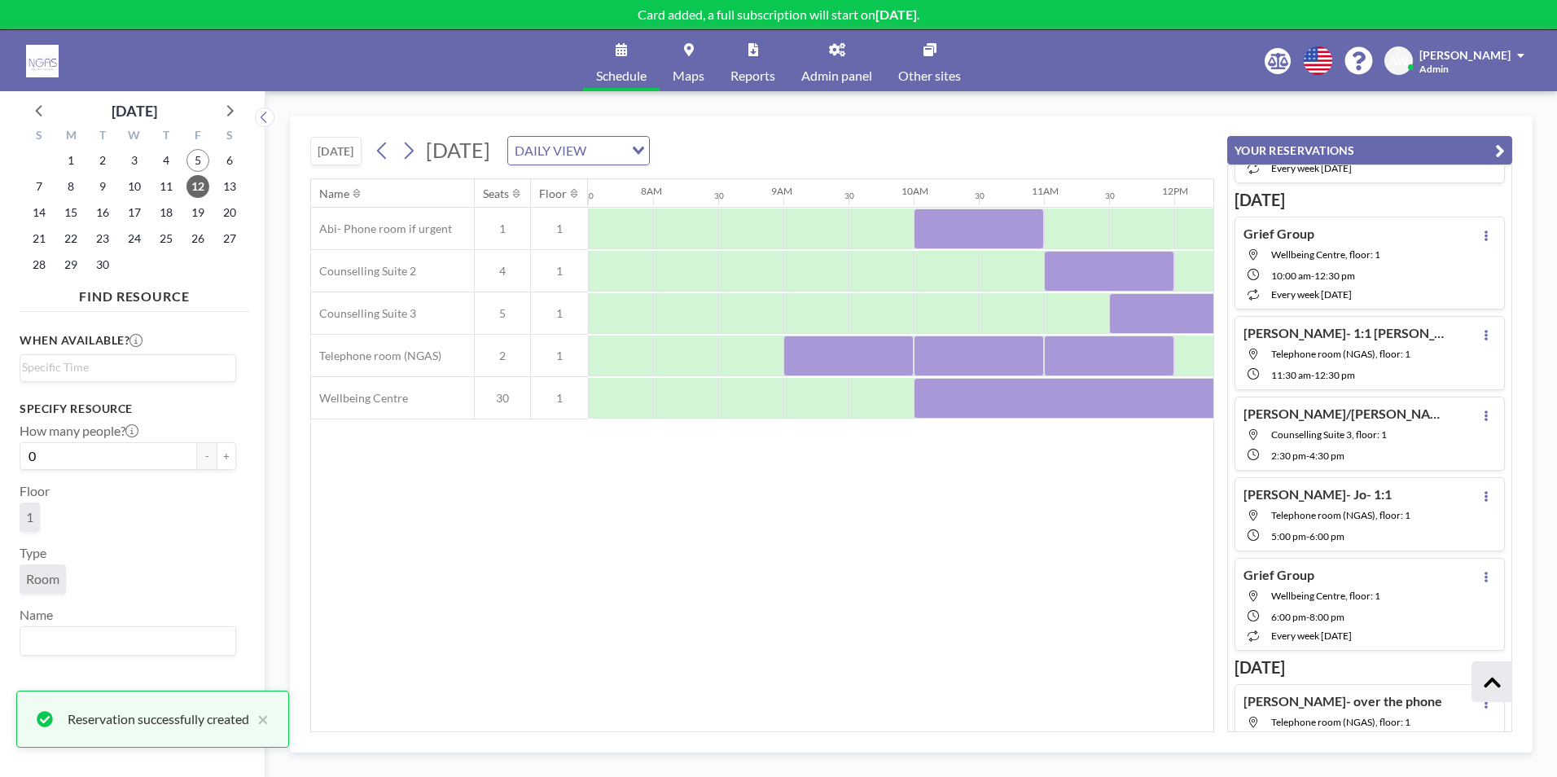
scroll to position [530, 0]
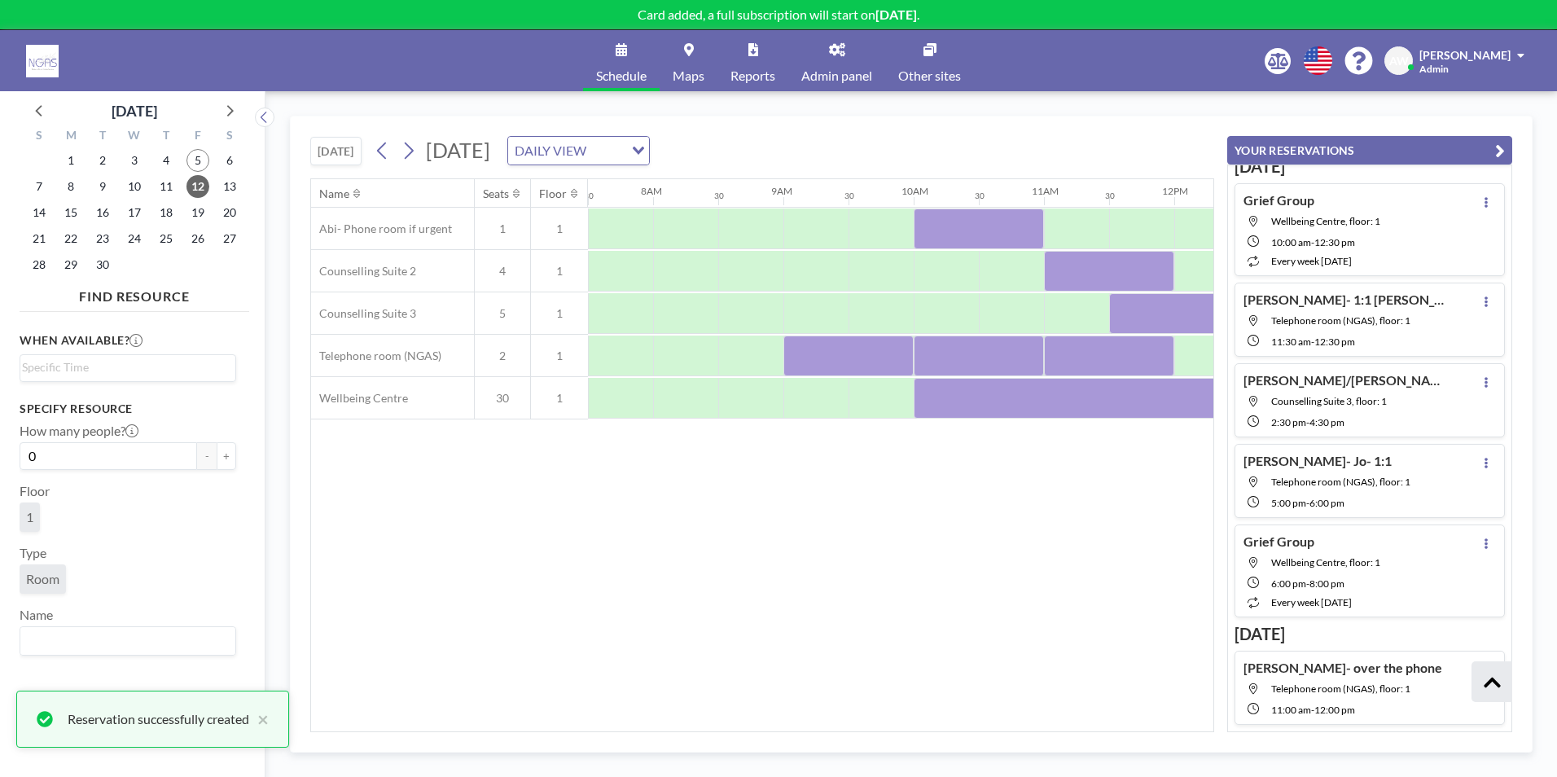
click at [1086, 525] on div "Name Seats Floor 12AM 30 1AM 30 2AM 30 3AM 30 4AM 30 5AM 30 6AM 30 7AM 30 8AM 3…" at bounding box center [762, 455] width 902 height 552
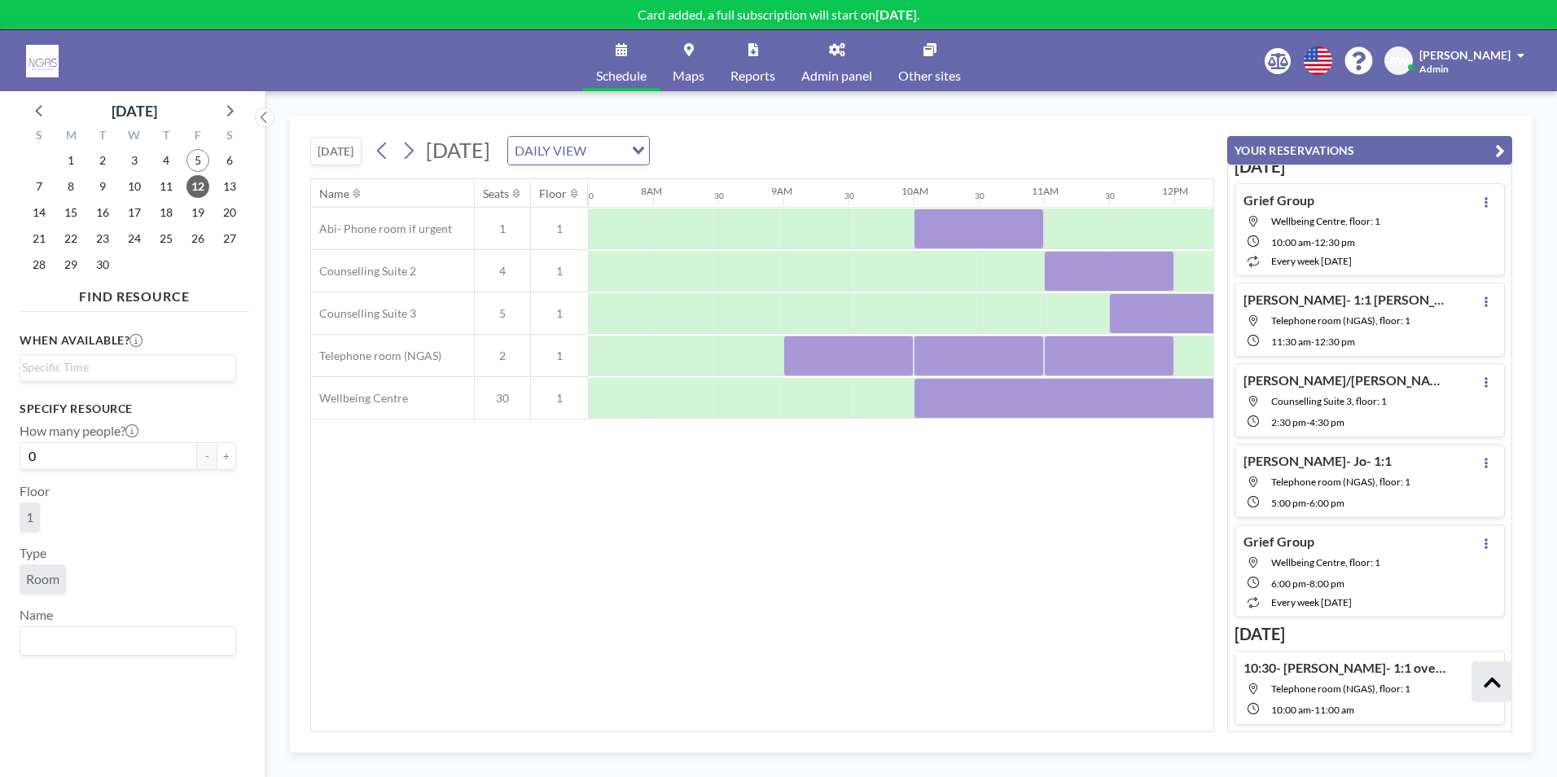
click at [1500, 150] on icon "button" at bounding box center [1500, 151] width 10 height 20
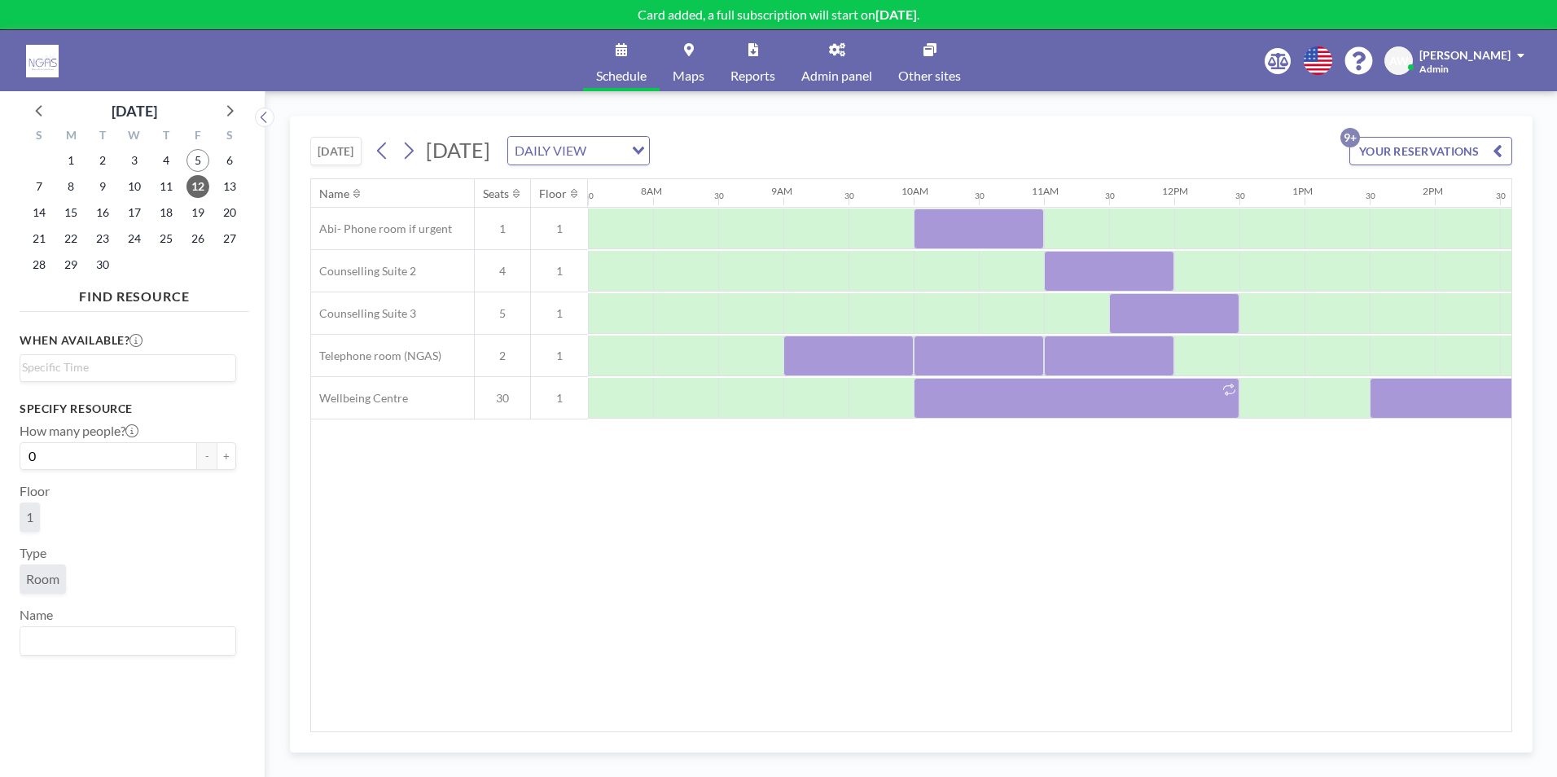
click at [1398, 555] on div "Name Seats Floor 12AM 30 1AM 30 2AM 30 3AM 30 4AM 30 5AM 30 6AM 30 7AM 30 8AM 3…" at bounding box center [911, 455] width 1200 height 552
click at [192, 169] on span "5" at bounding box center [197, 160] width 23 height 23
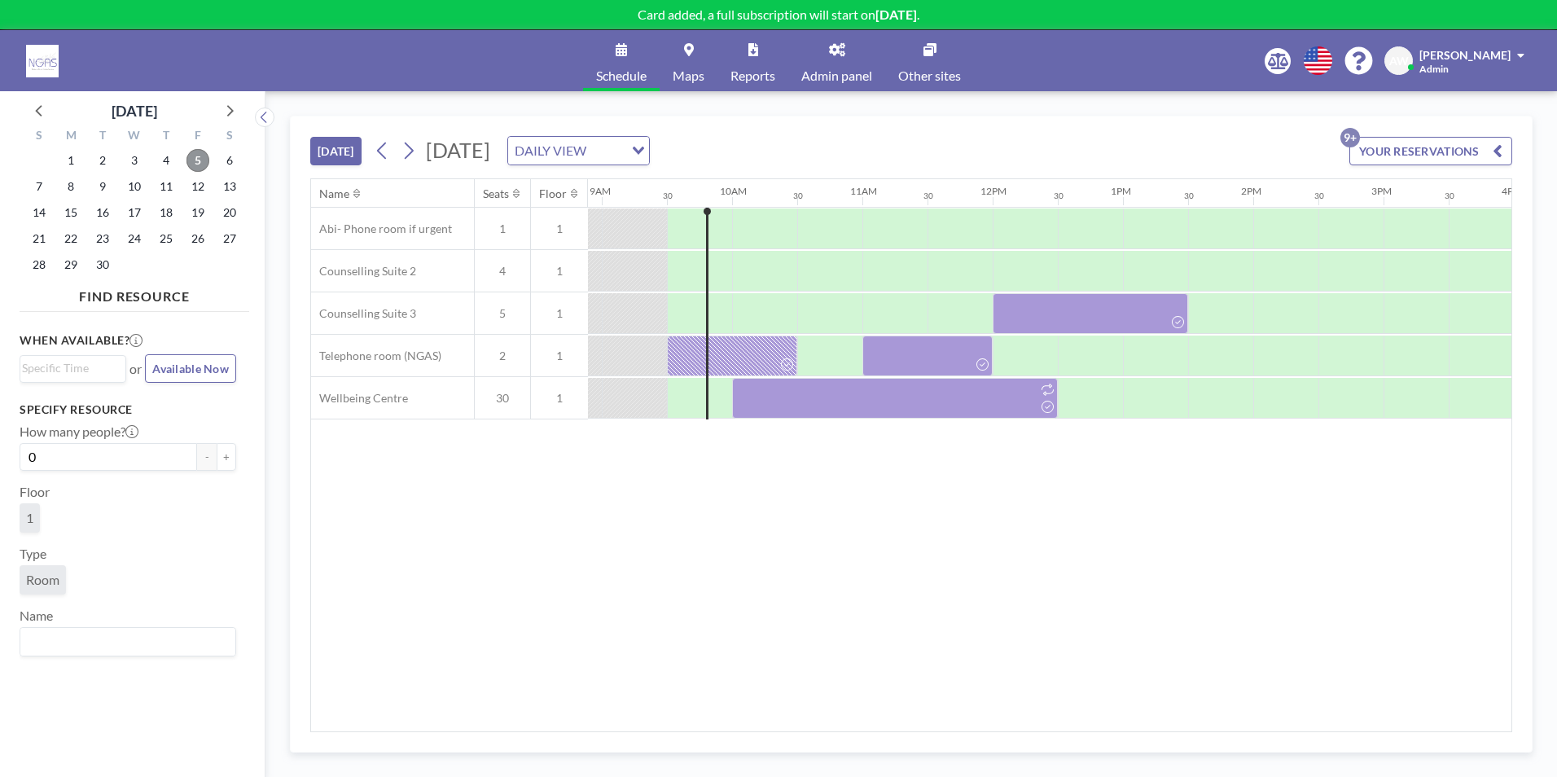
scroll to position [0, 1172]
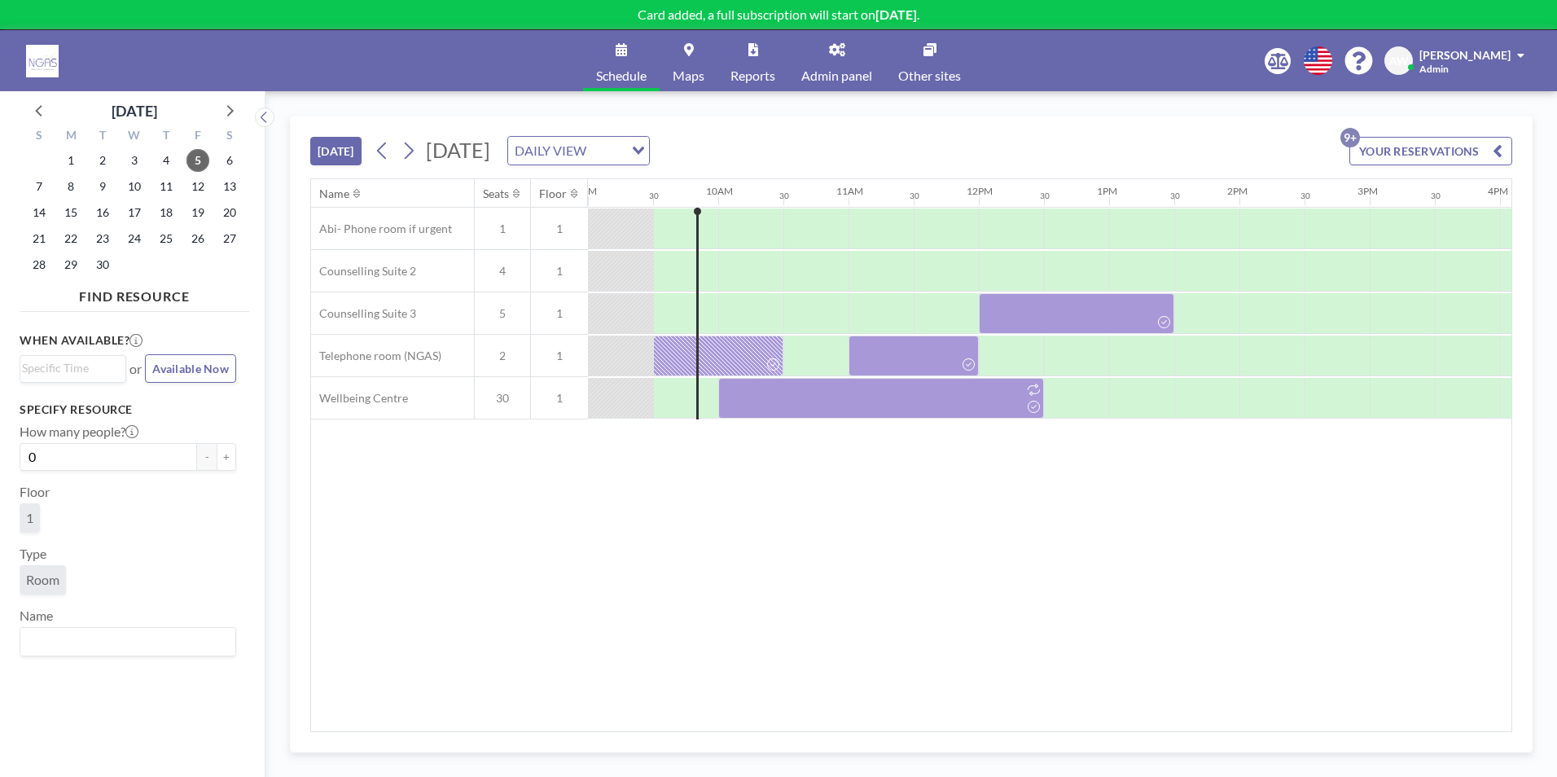
click at [1101, 584] on div "Name Seats Floor 12AM 30 1AM 30 2AM 30 3AM 30 4AM 30 5AM 30 6AM 30 7AM 30 8AM 3…" at bounding box center [911, 455] width 1200 height 552
